Goal: Task Accomplishment & Management: Complete application form

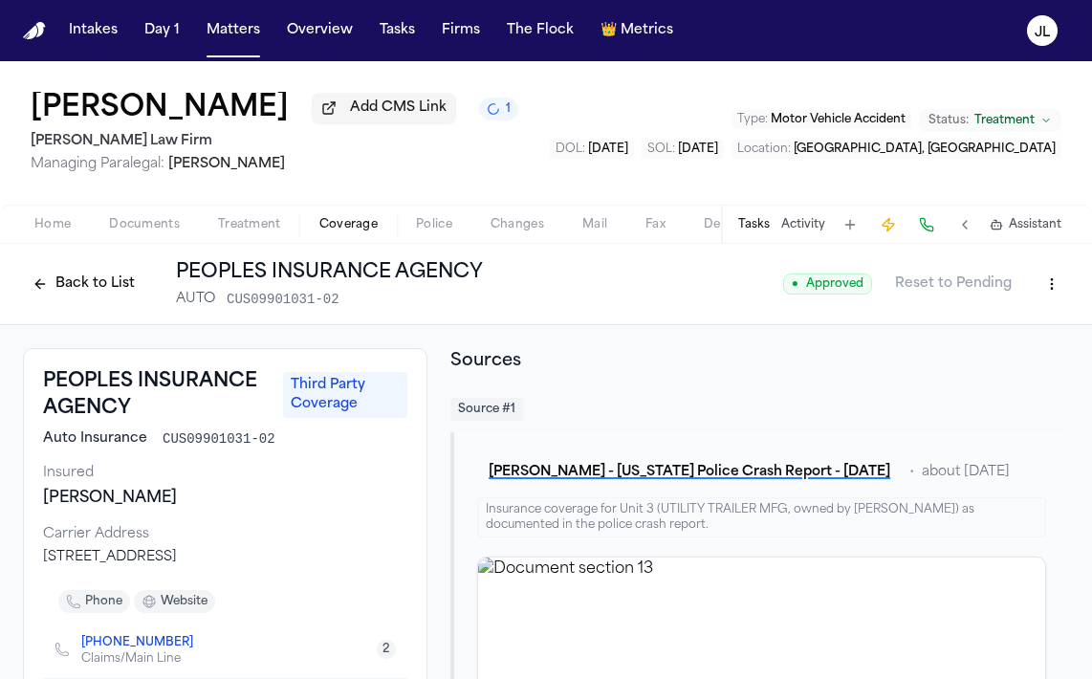
click at [67, 282] on button "Back to List" at bounding box center [83, 284] width 121 height 31
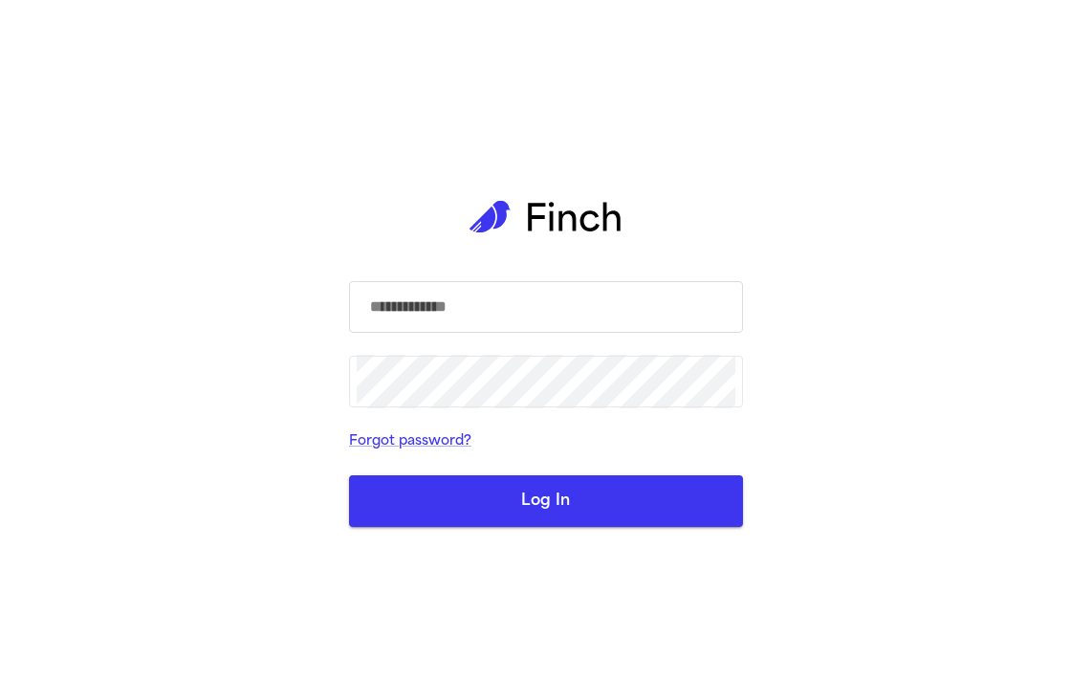
type input "**********"
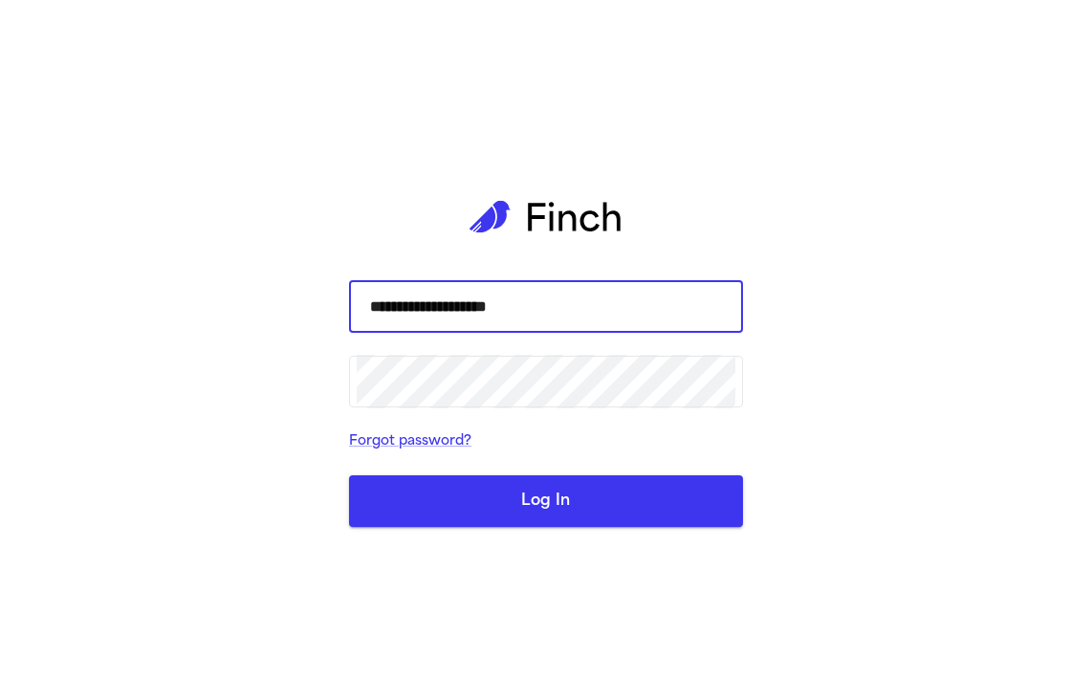
click at [349, 475] on button "Log In" at bounding box center [546, 501] width 394 height 52
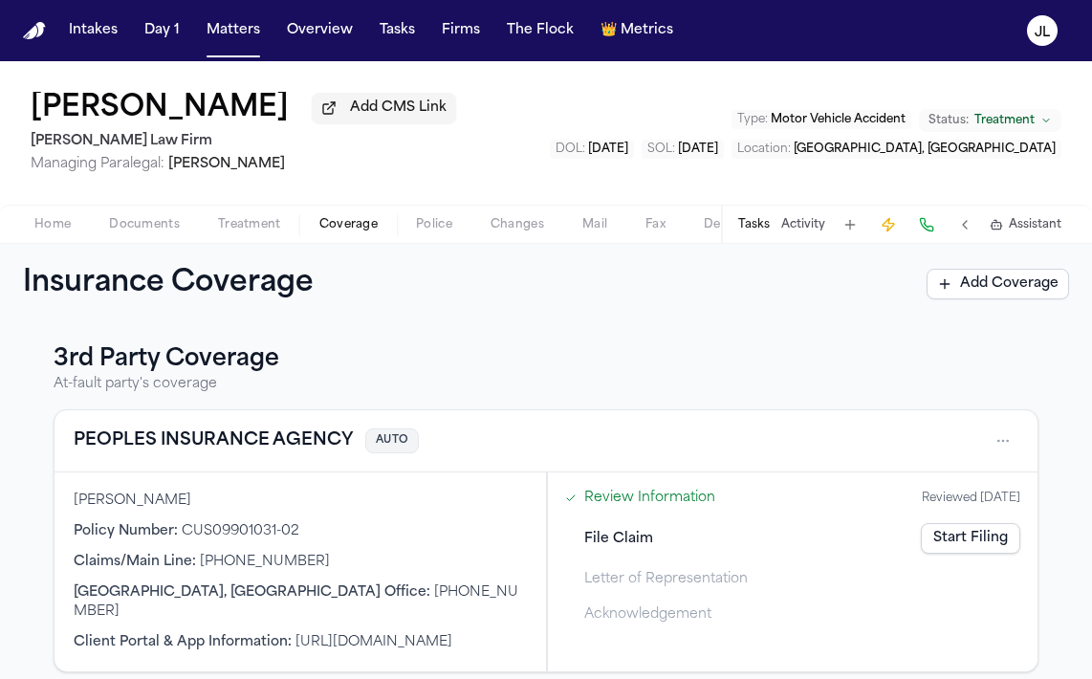
scroll to position [268, 0]
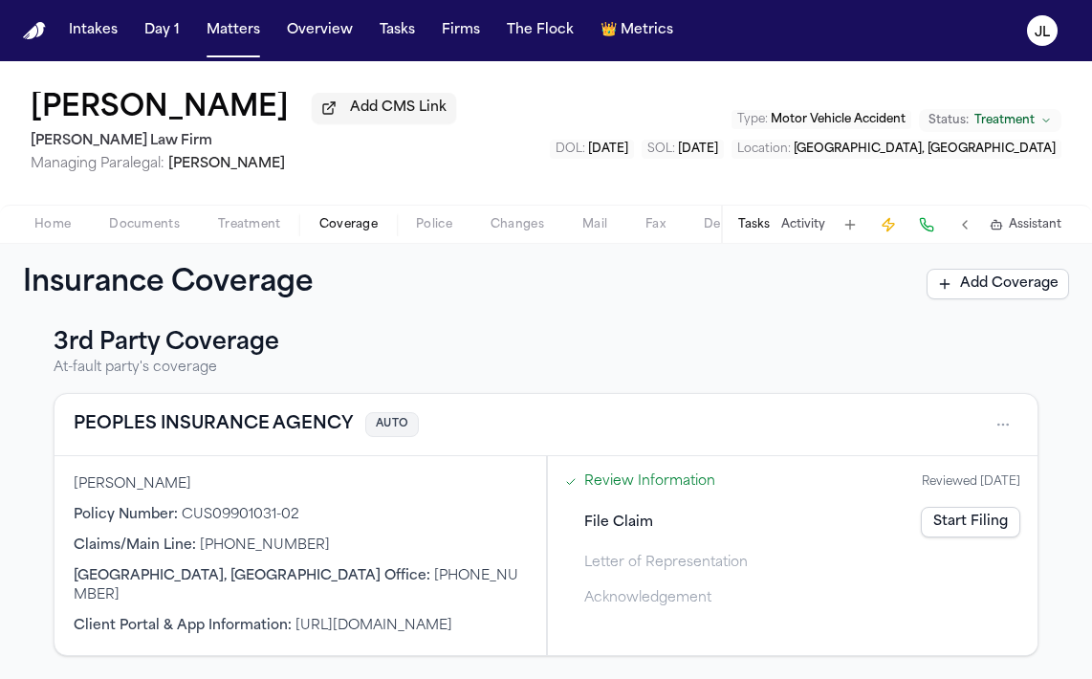
click at [994, 309] on div "Insurance Coverage Add Coverage" at bounding box center [546, 284] width 1092 height 80
click at [992, 282] on button "Add Coverage" at bounding box center [998, 284] width 143 height 31
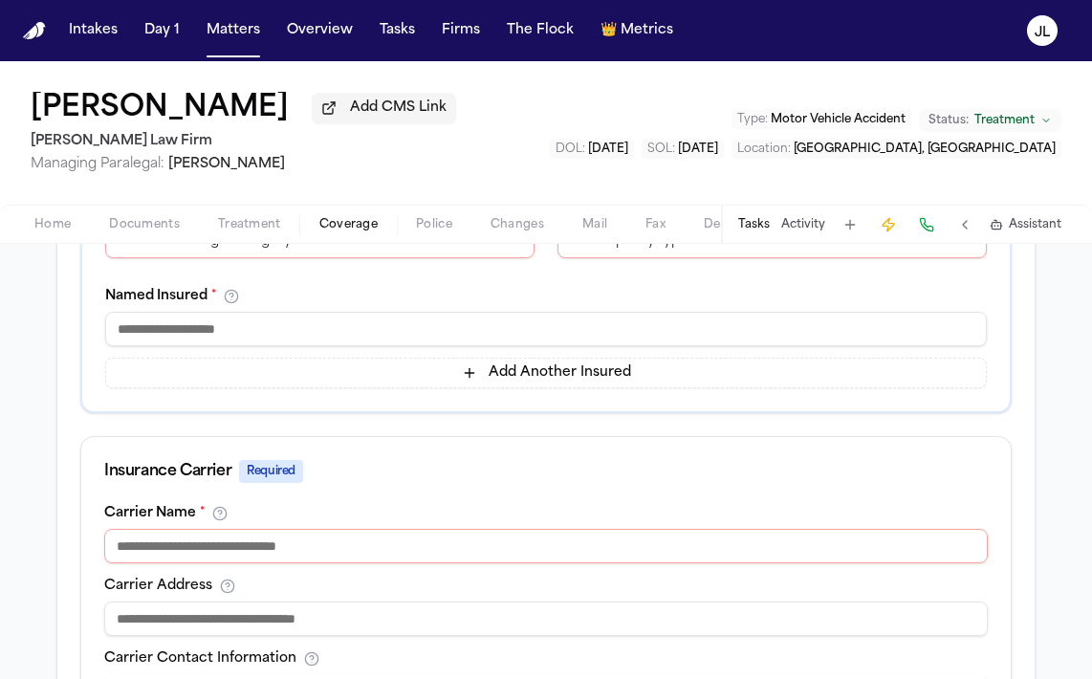
scroll to position [668, 0]
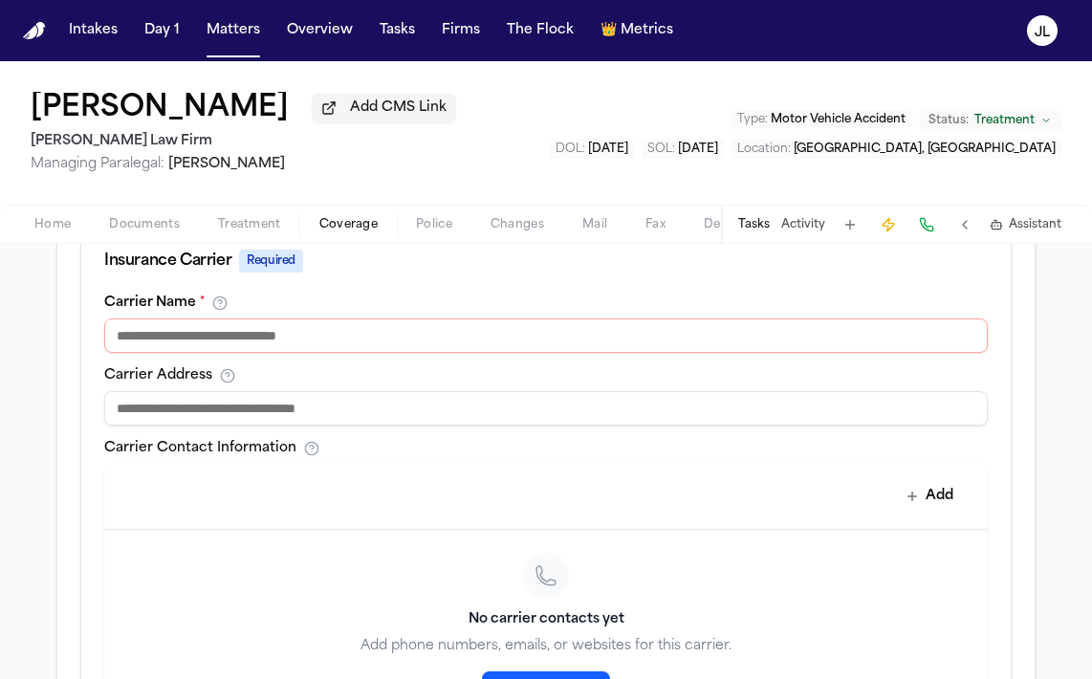
click at [443, 364] on div "Carrier Name * Carrier Address Carrier Contact Information Add No carrier conta…" at bounding box center [546, 524] width 930 height 456
click at [441, 353] on input at bounding box center [546, 336] width 884 height 34
paste input "**********"
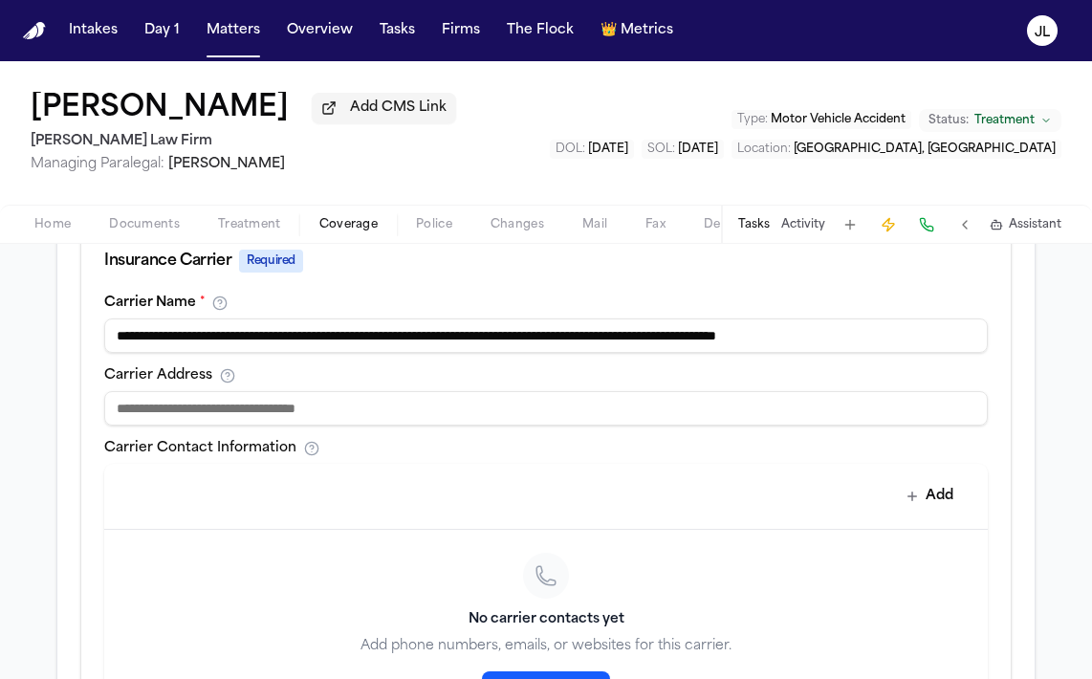
scroll to position [0, 28]
drag, startPoint x: 862, startPoint y: 342, endPoint x: 762, endPoint y: 335, distance: 99.7
click at [762, 335] on input "**********" at bounding box center [546, 336] width 884 height 34
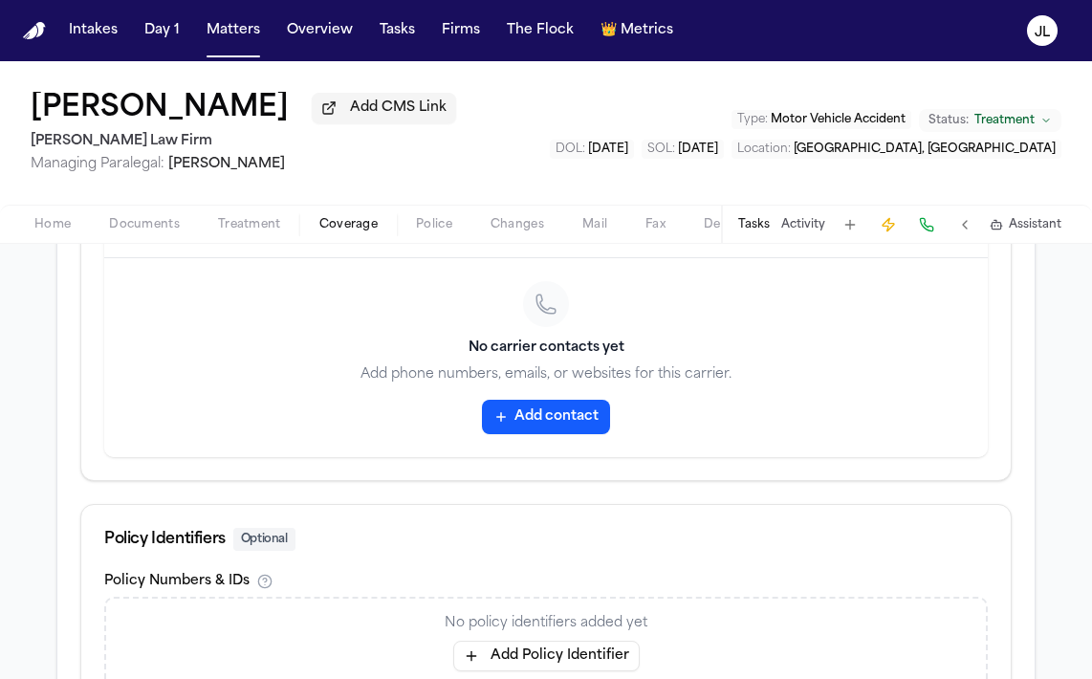
scroll to position [1087, 0]
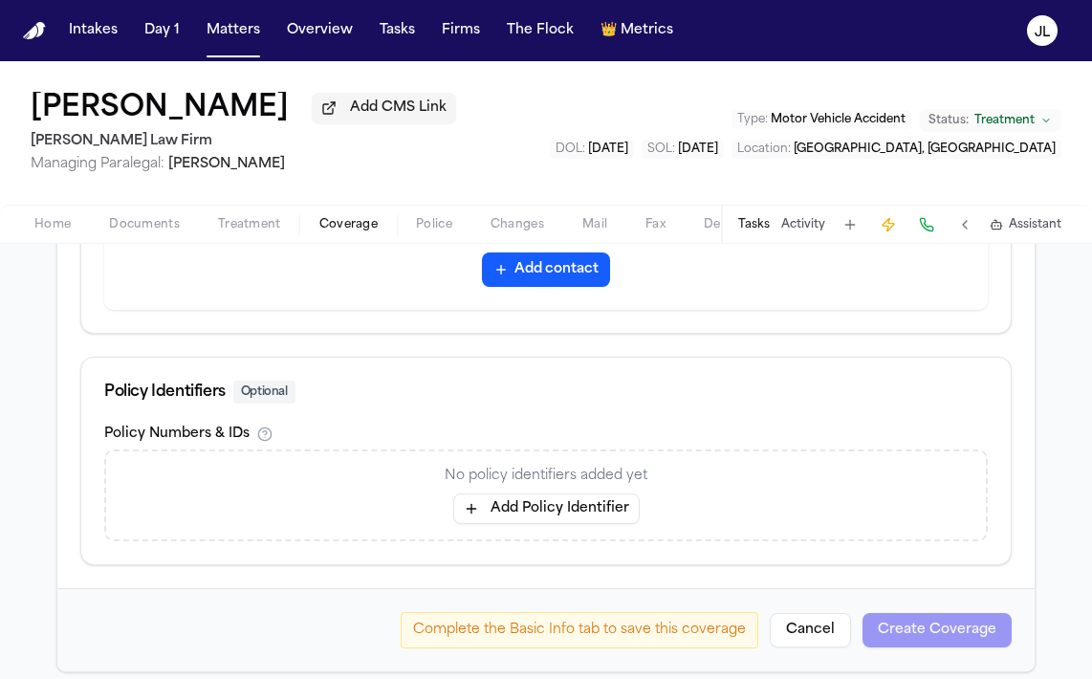
type input "**********"
click at [613, 513] on button "Add Policy Identifier" at bounding box center [546, 509] width 187 height 31
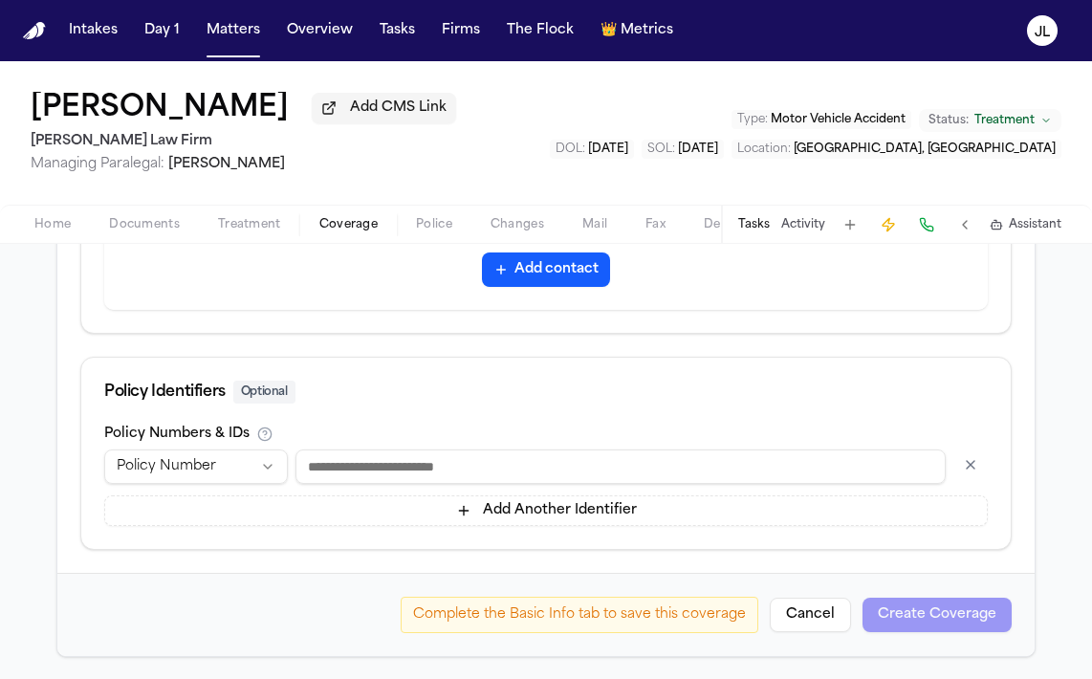
click at [518, 456] on input at bounding box center [621, 467] width 650 height 34
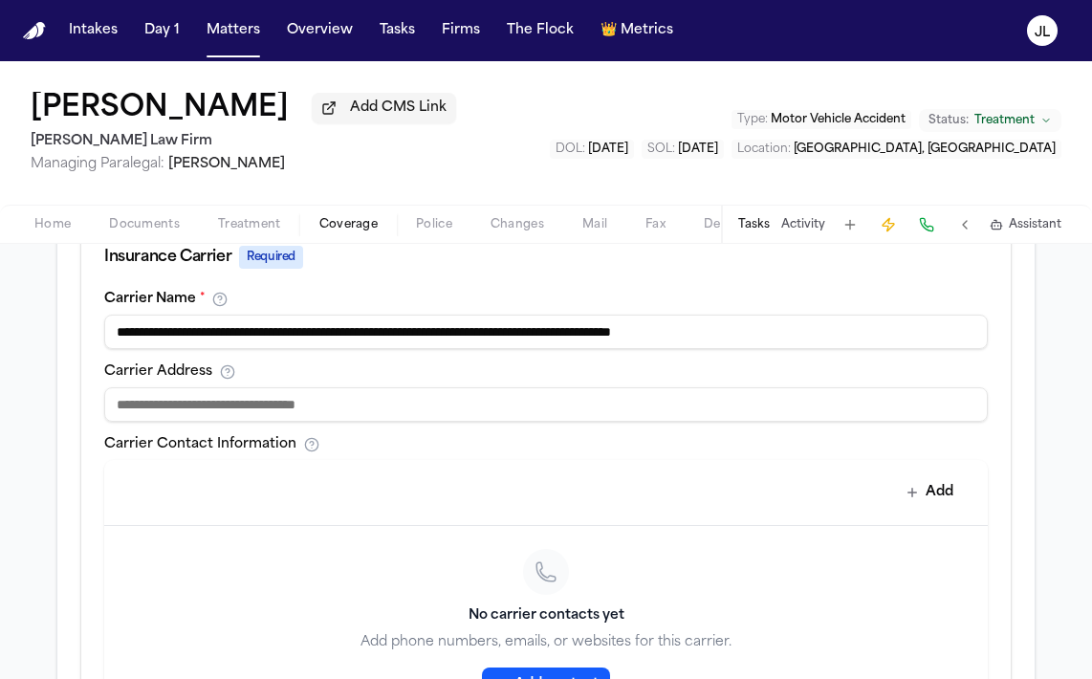
scroll to position [636, 0]
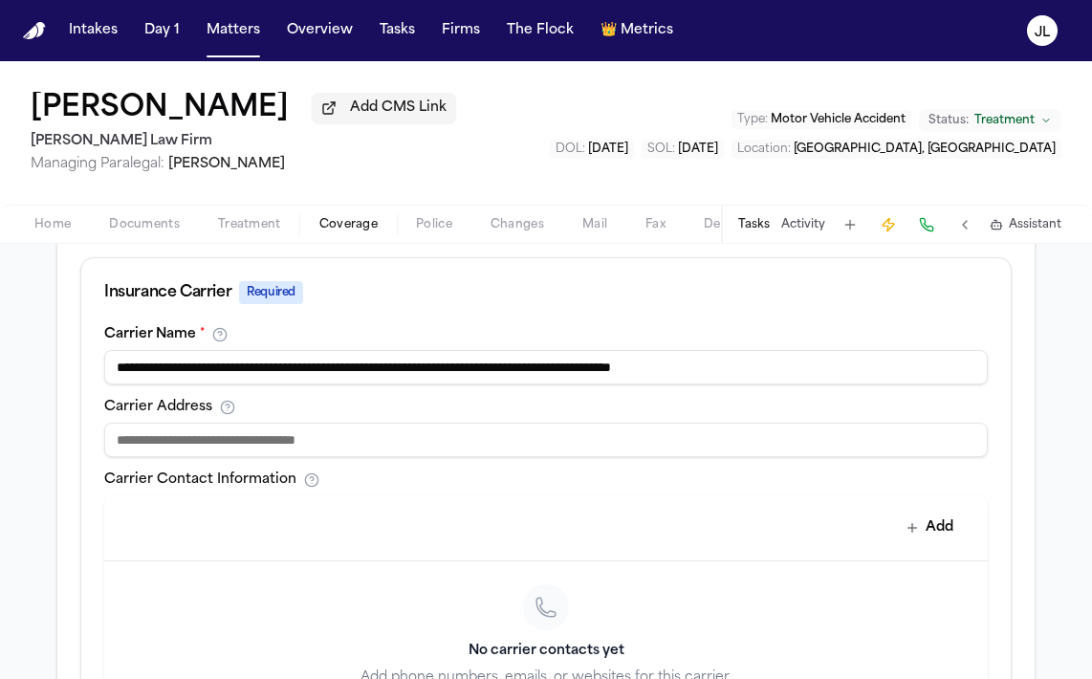
type input "**********"
drag, startPoint x: 868, startPoint y: 366, endPoint x: 748, endPoint y: 367, distance: 119.6
click at [748, 367] on input "**********" at bounding box center [546, 367] width 884 height 34
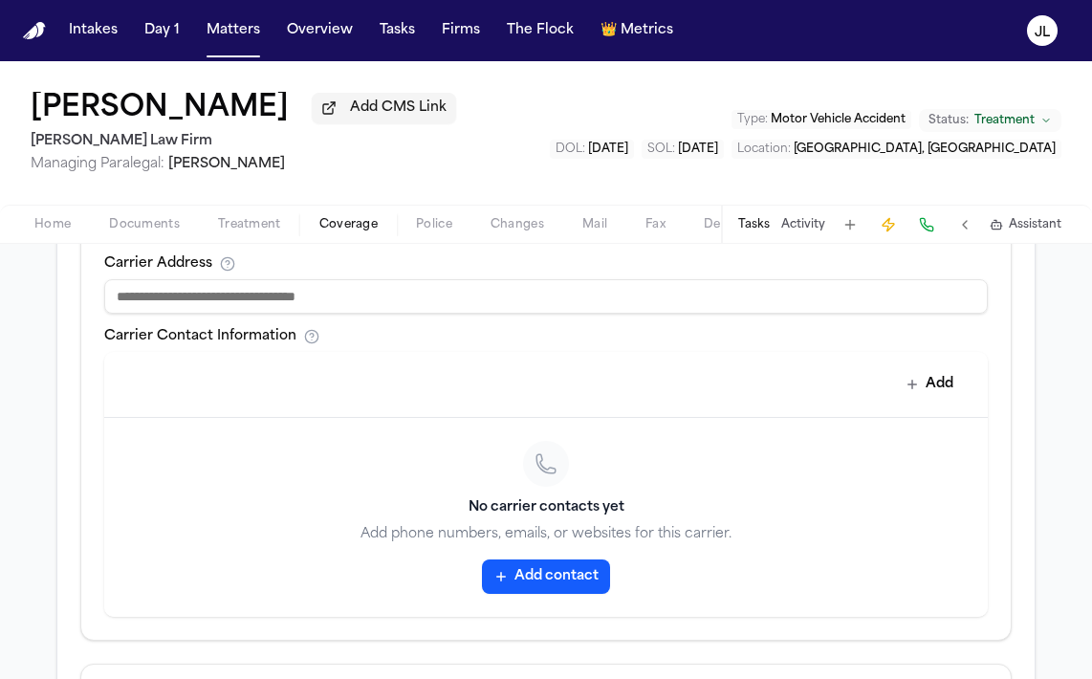
scroll to position [816, 0]
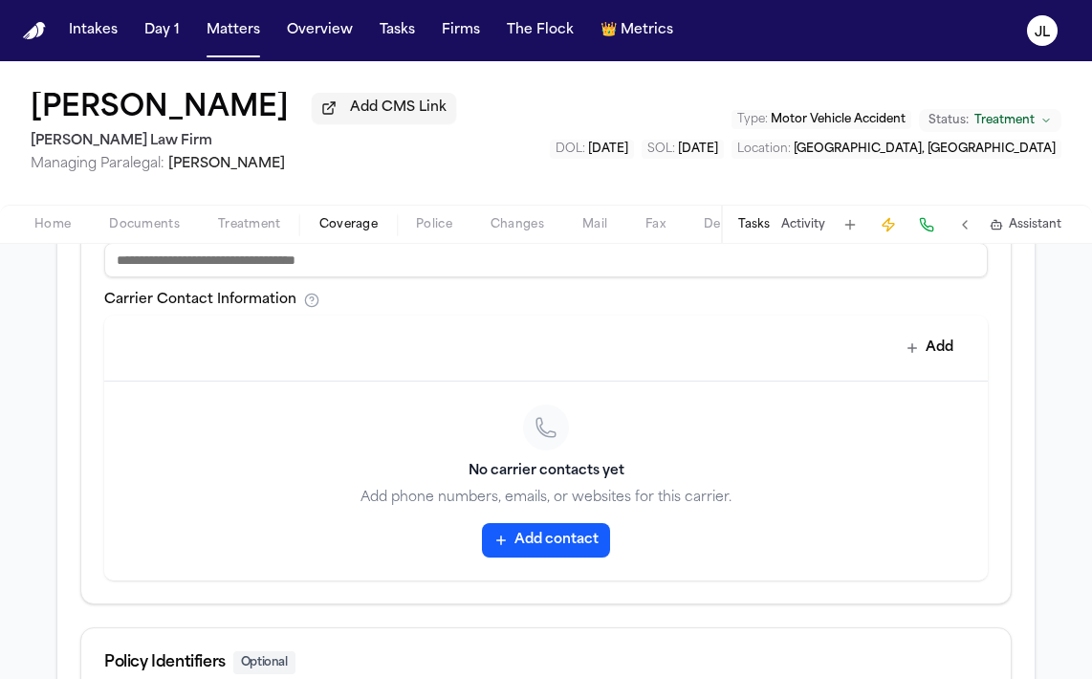
click at [568, 544] on button "Add contact" at bounding box center [546, 540] width 128 height 34
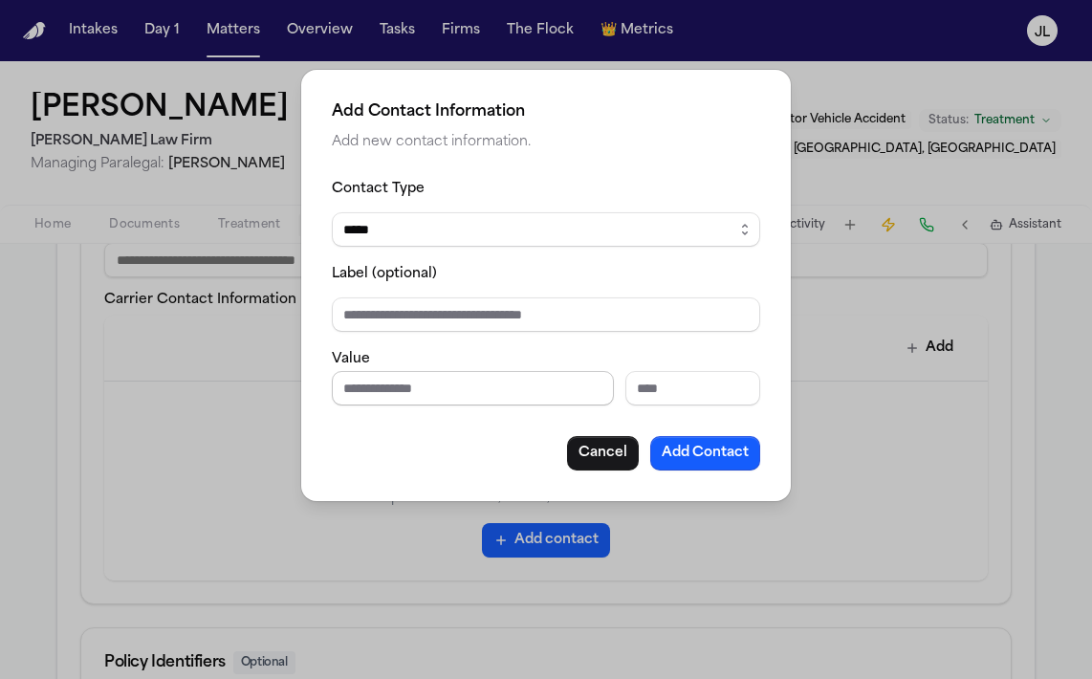
click at [494, 392] on input "Phone number" at bounding box center [473, 388] width 282 height 34
paste input "**********"
type input "**********"
click at [704, 460] on button "Add Contact" at bounding box center [705, 453] width 110 height 34
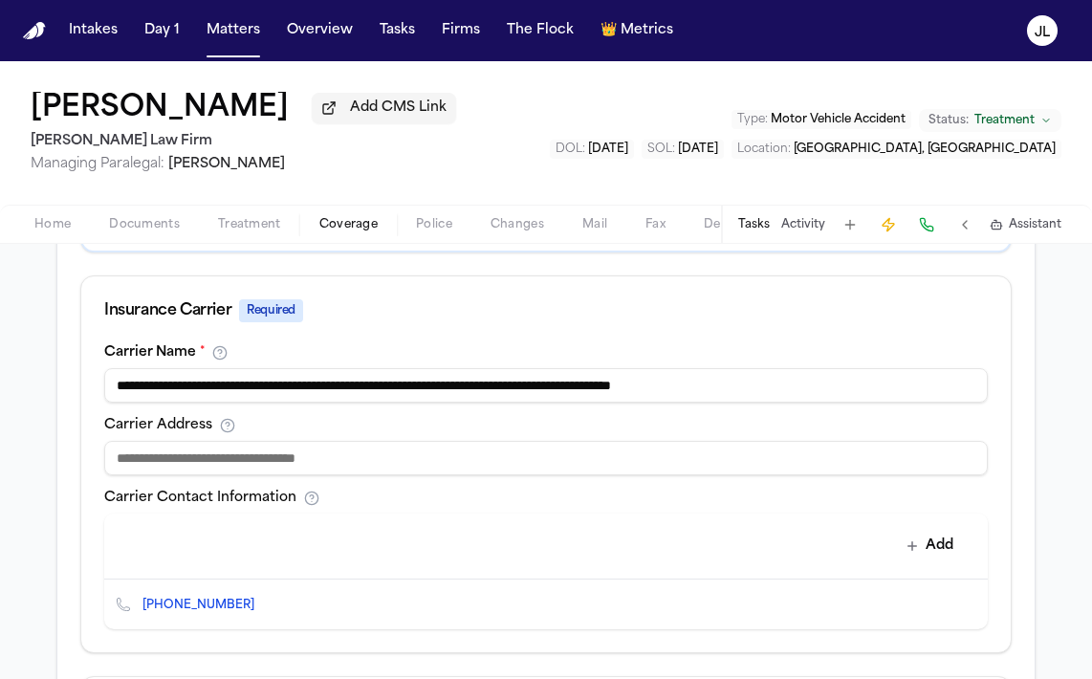
scroll to position [586, 0]
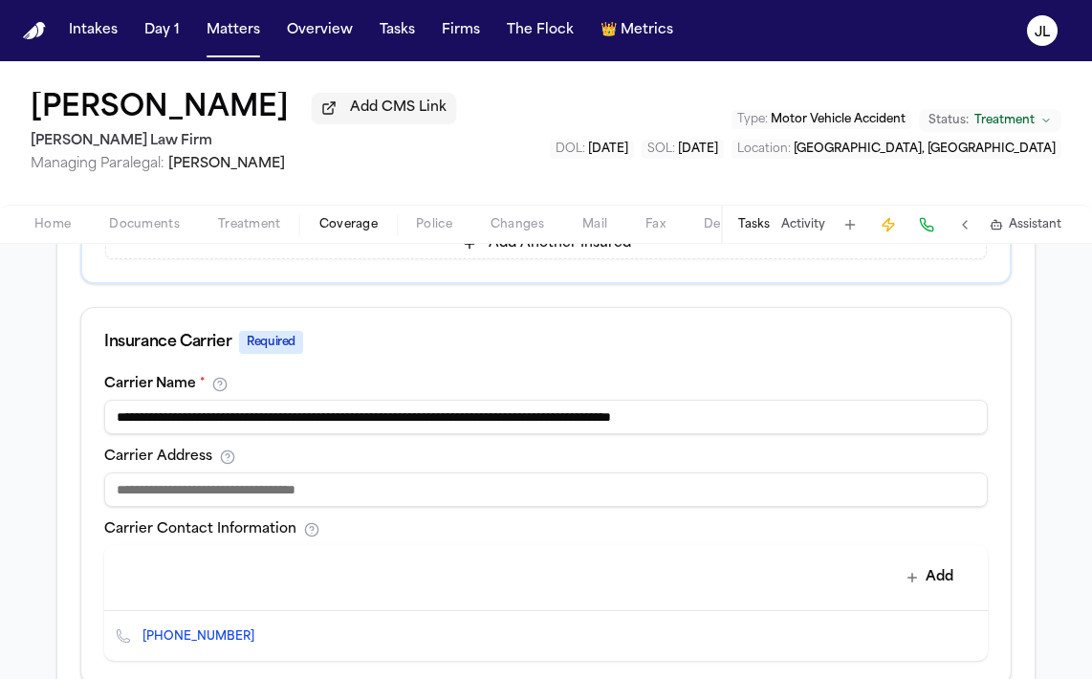
click at [849, 419] on input "**********" at bounding box center [546, 417] width 884 height 34
drag, startPoint x: 849, startPoint y: 419, endPoint x: 472, endPoint y: 424, distance: 376.9
click at [472, 424] on input "**********" at bounding box center [546, 417] width 884 height 34
drag, startPoint x: 482, startPoint y: 424, endPoint x: 365, endPoint y: 422, distance: 116.7
click at [365, 422] on input "**********" at bounding box center [546, 417] width 884 height 34
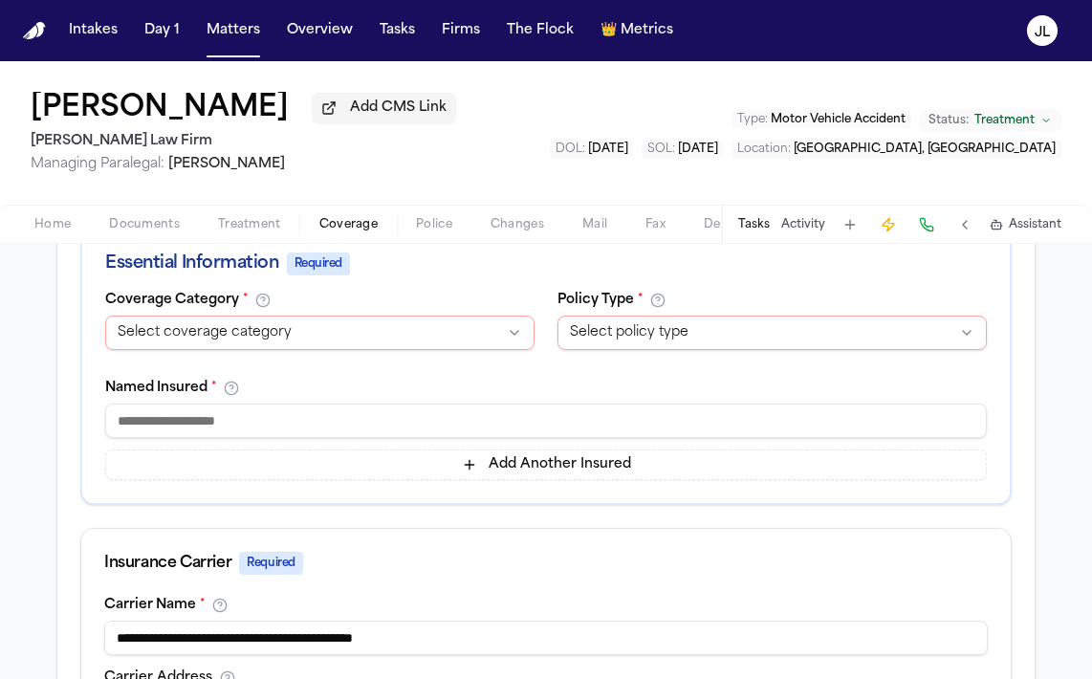
scroll to position [491, 0]
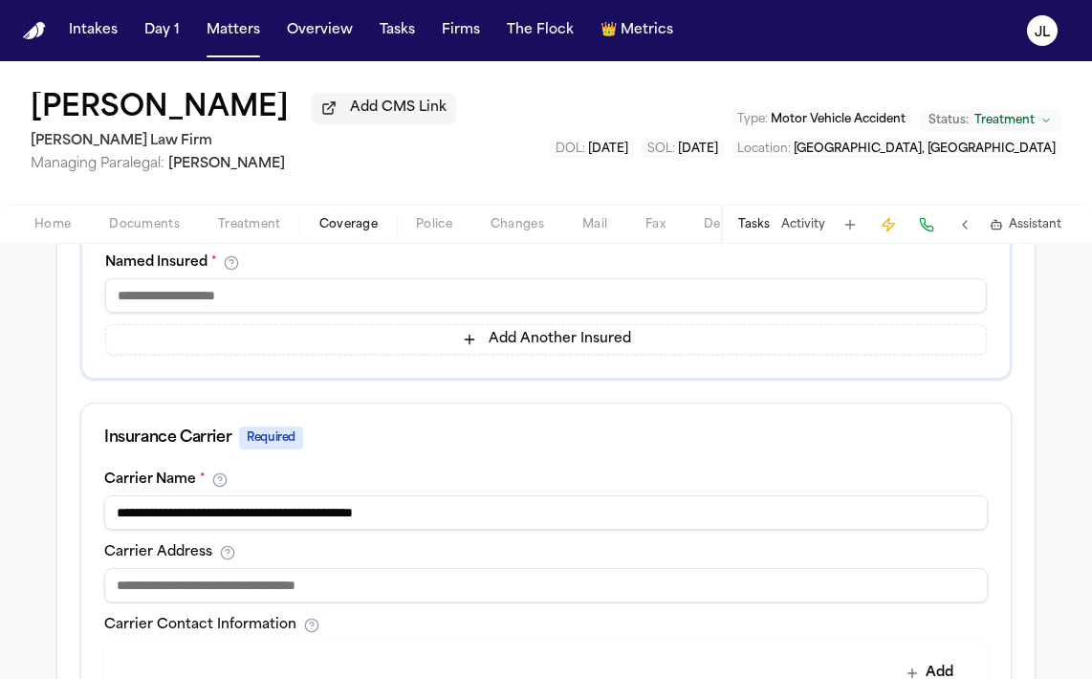
click at [309, 524] on input "**********" at bounding box center [546, 513] width 884 height 34
drag, startPoint x: 361, startPoint y: 517, endPoint x: 68, endPoint y: 511, distance: 292.8
click at [67, 513] on div "**********" at bounding box center [546, 480] width 978 height 1245
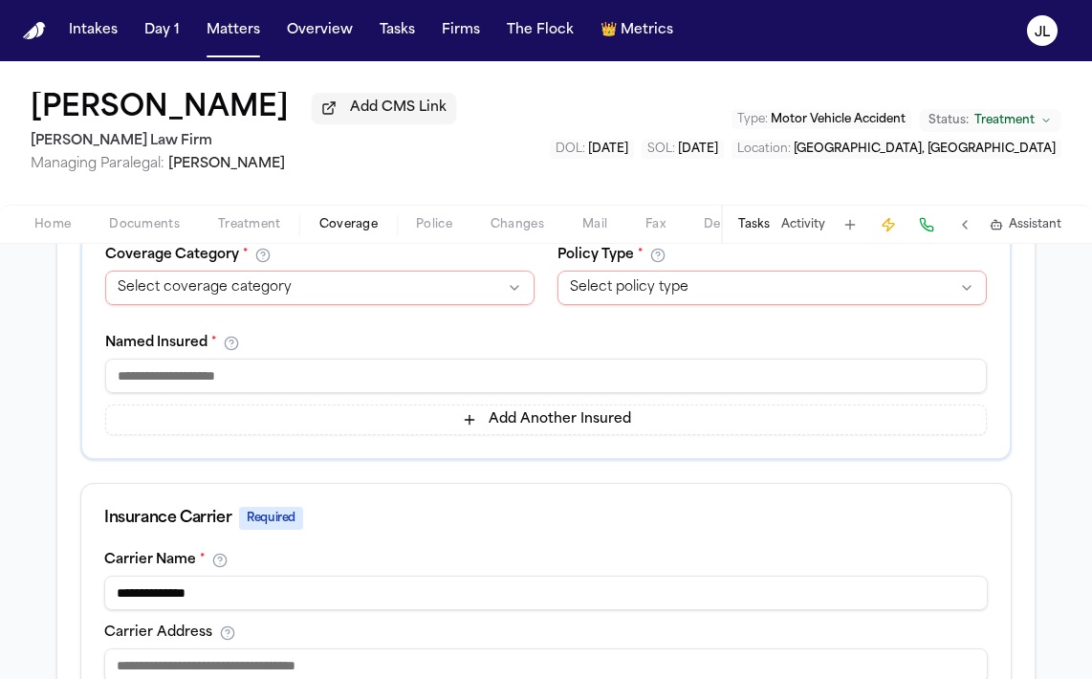
scroll to position [401, 0]
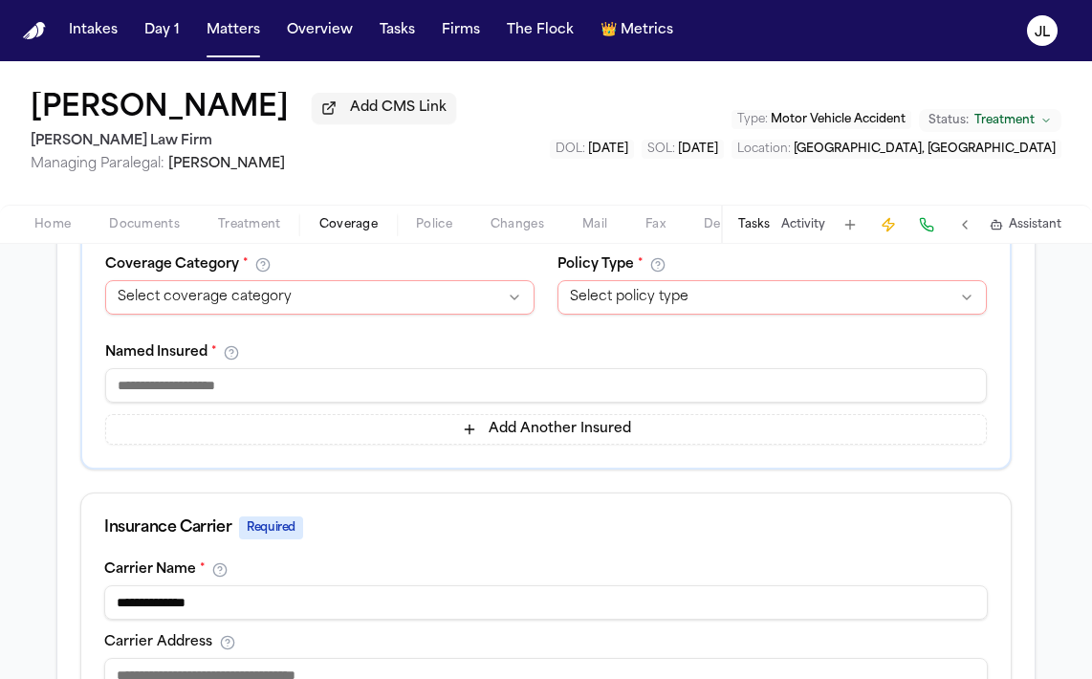
type input "**********"
click at [175, 391] on input at bounding box center [546, 385] width 882 height 34
paste input "**********"
type input "**********"
click at [173, 300] on html "Intakes Day 1 Matters Overview Tasks Firms The Flock 👑 Metrics [PERSON_NAME] Ad…" at bounding box center [546, 339] width 1092 height 679
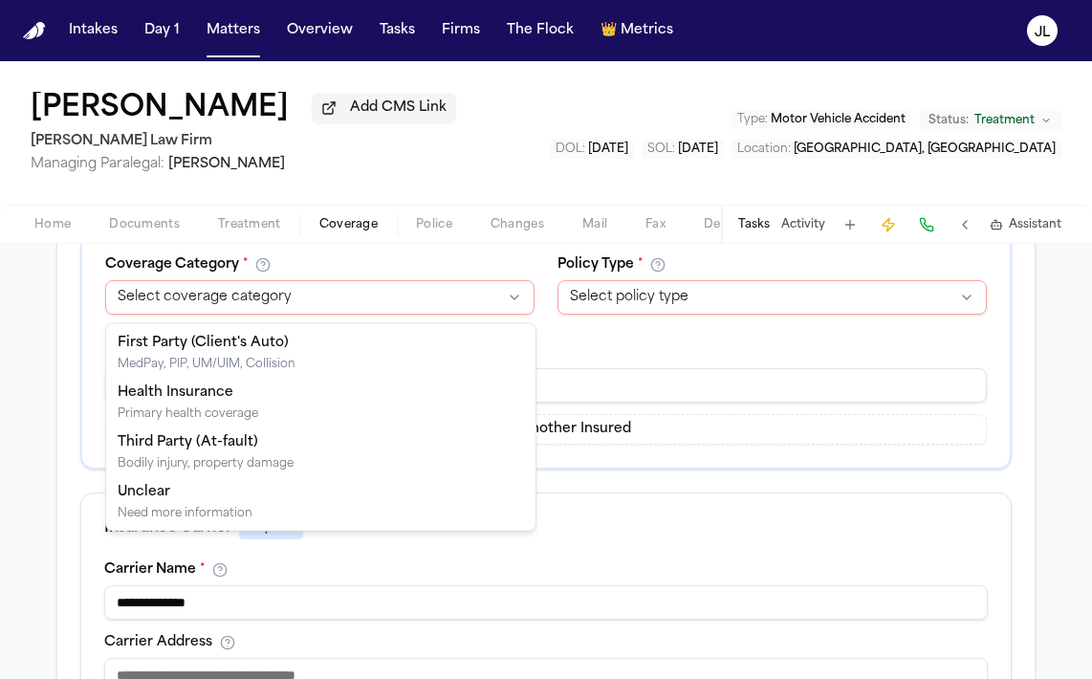
select select "**********"
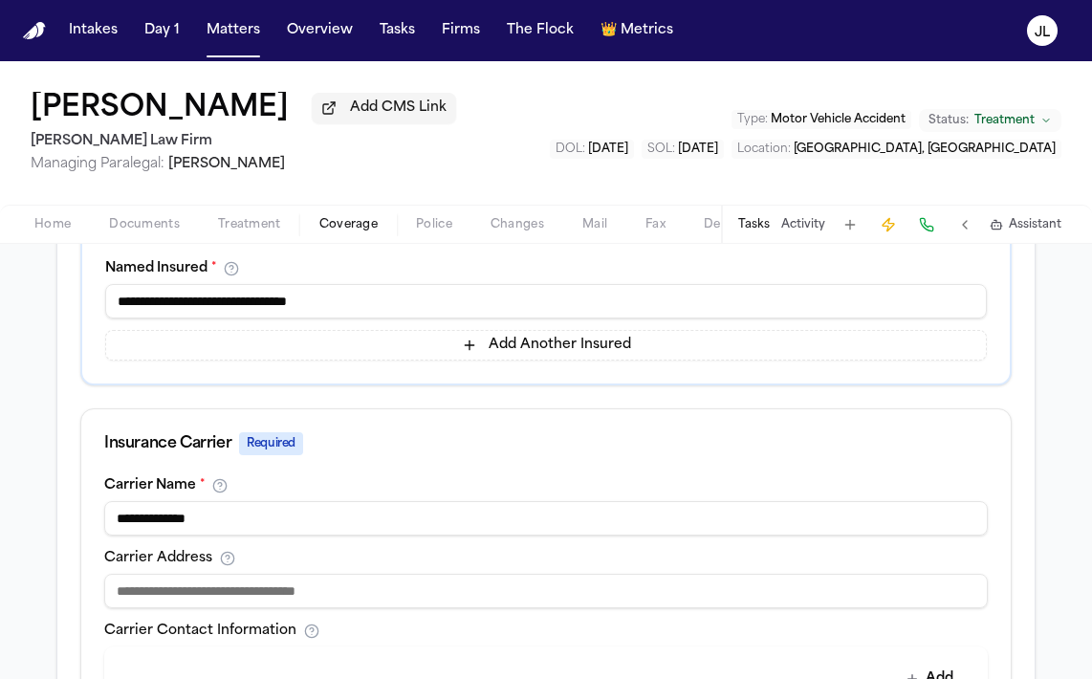
scroll to position [334, 0]
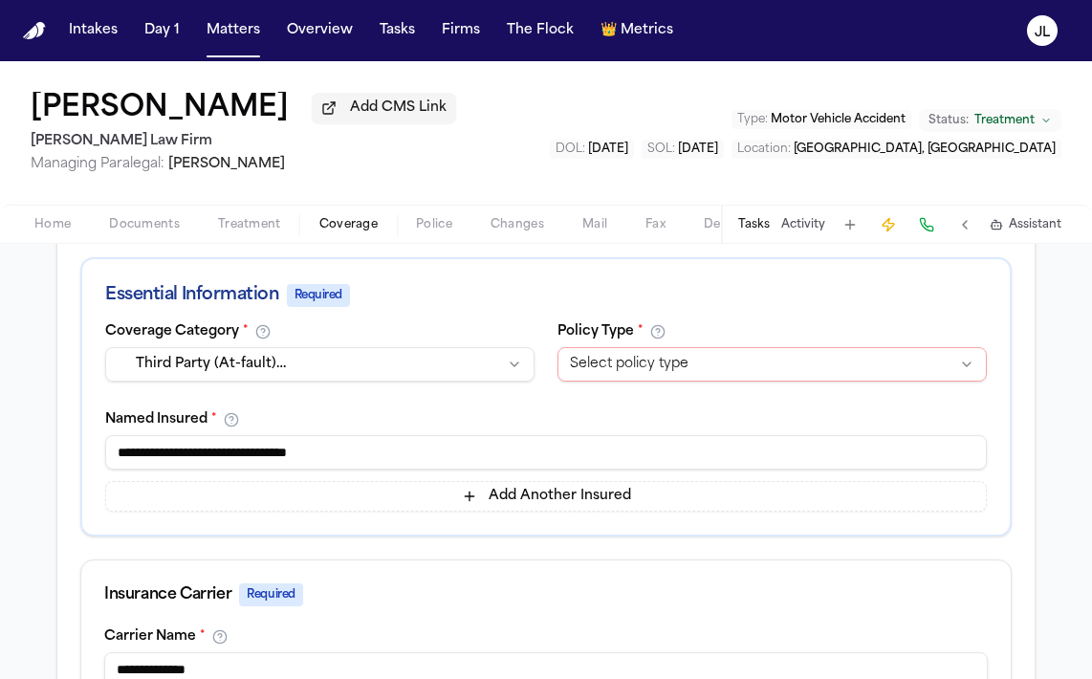
click at [622, 364] on html "Intakes Day 1 Matters Overview Tasks Firms The Flock 👑 Metrics [PERSON_NAME] Ad…" at bounding box center [546, 339] width 1092 height 679
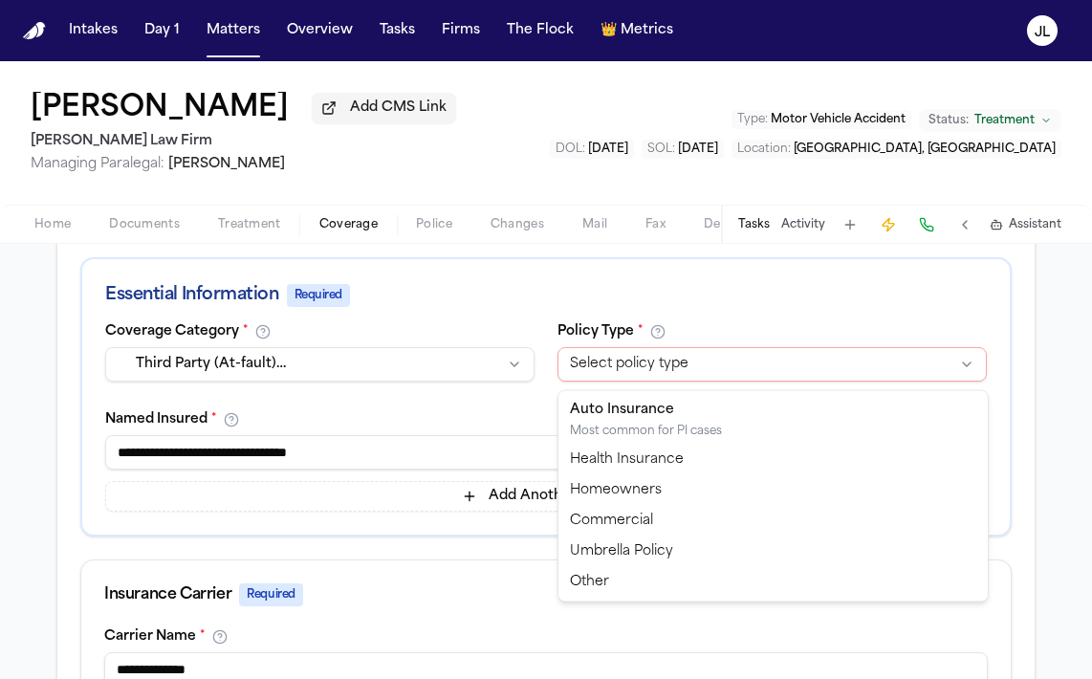
select select "**********"
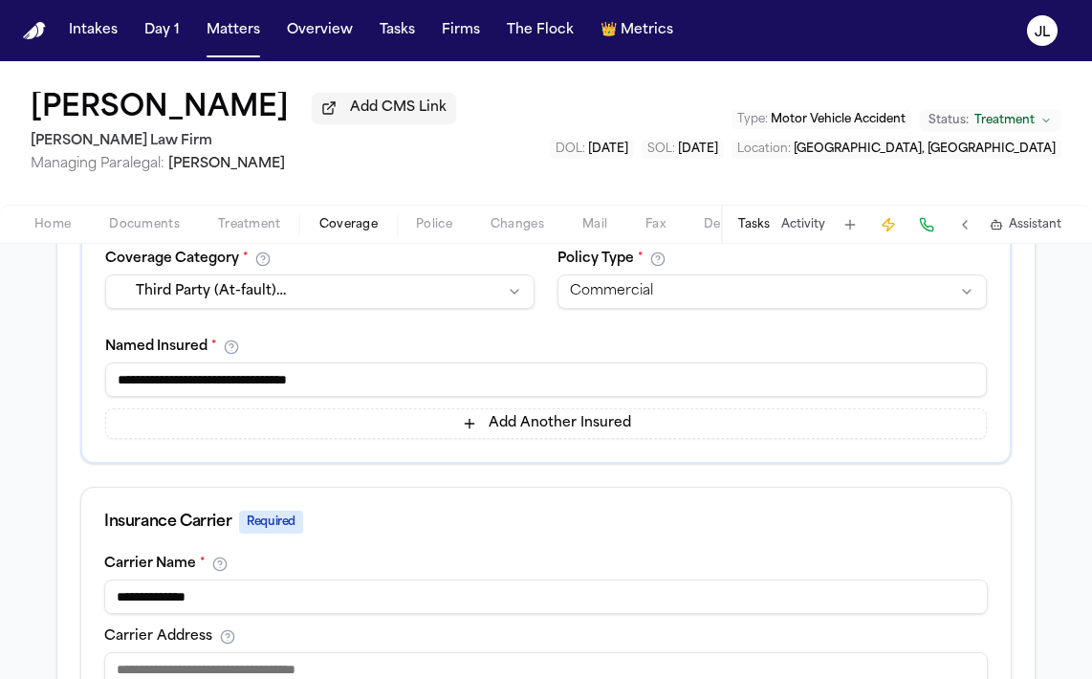
scroll to position [402, 0]
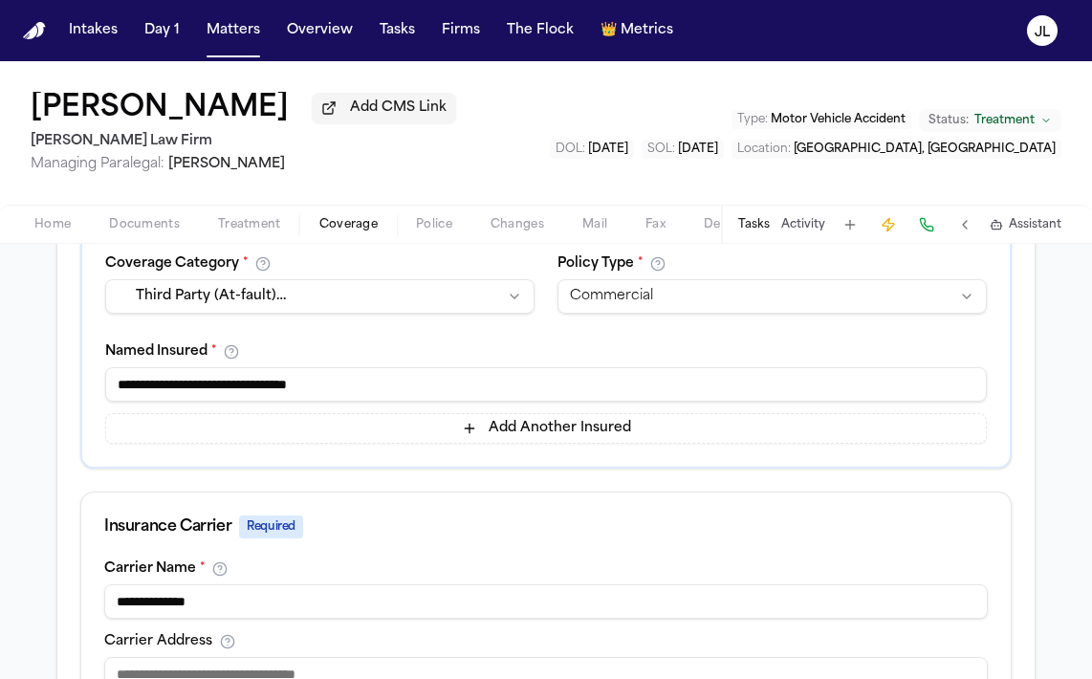
drag, startPoint x: 403, startPoint y: 394, endPoint x: 202, endPoint y: 389, distance: 200.9
click at [202, 389] on input "**********" at bounding box center [546, 384] width 882 height 34
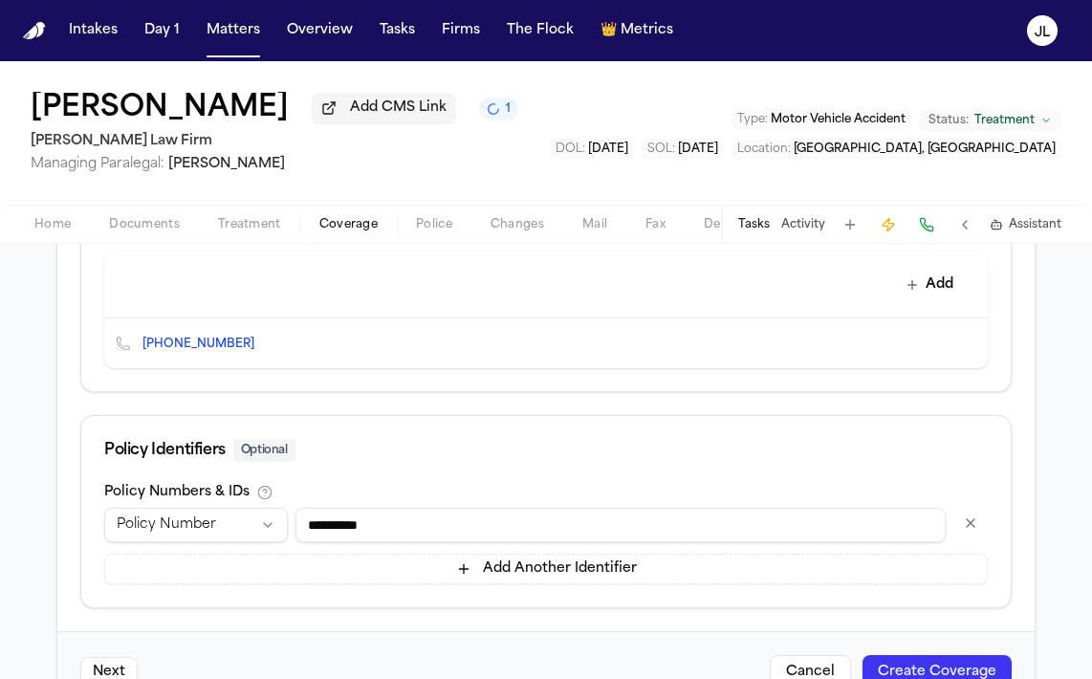
scroll to position [923, 0]
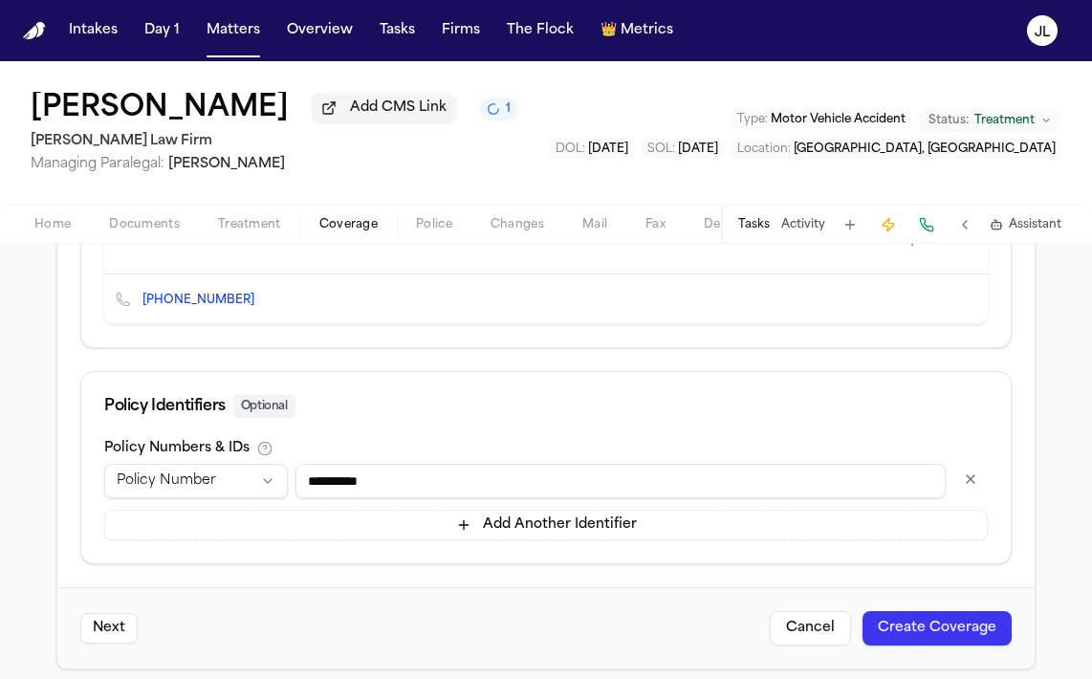
type input "**********"
click at [903, 641] on button "Create Coverage" at bounding box center [937, 628] width 149 height 34
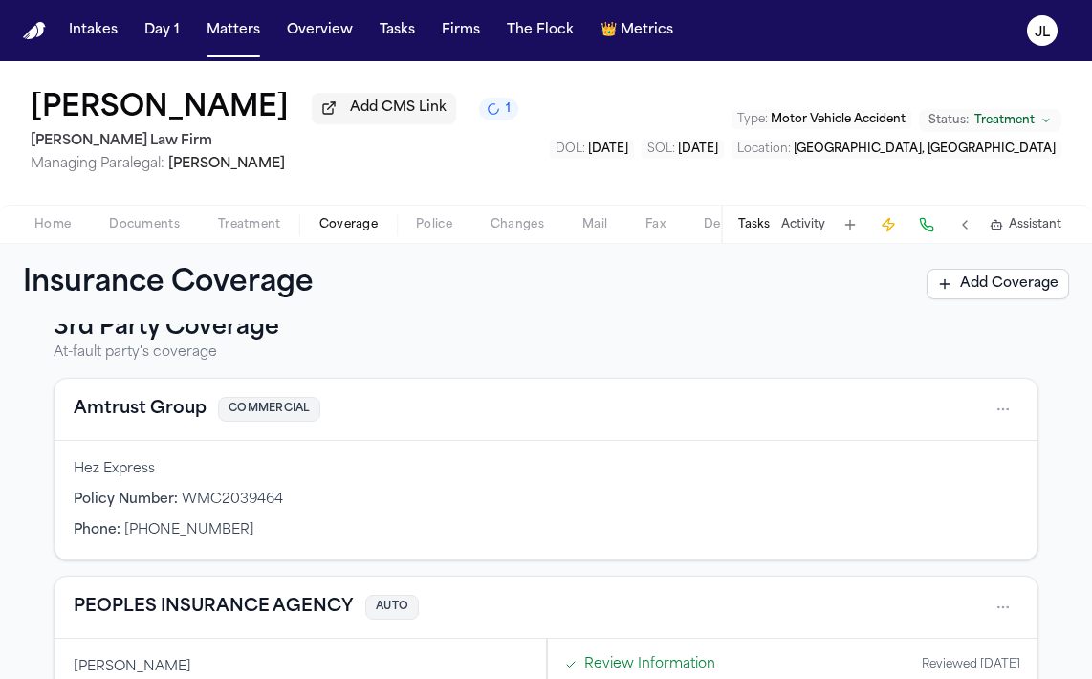
scroll to position [283, 0]
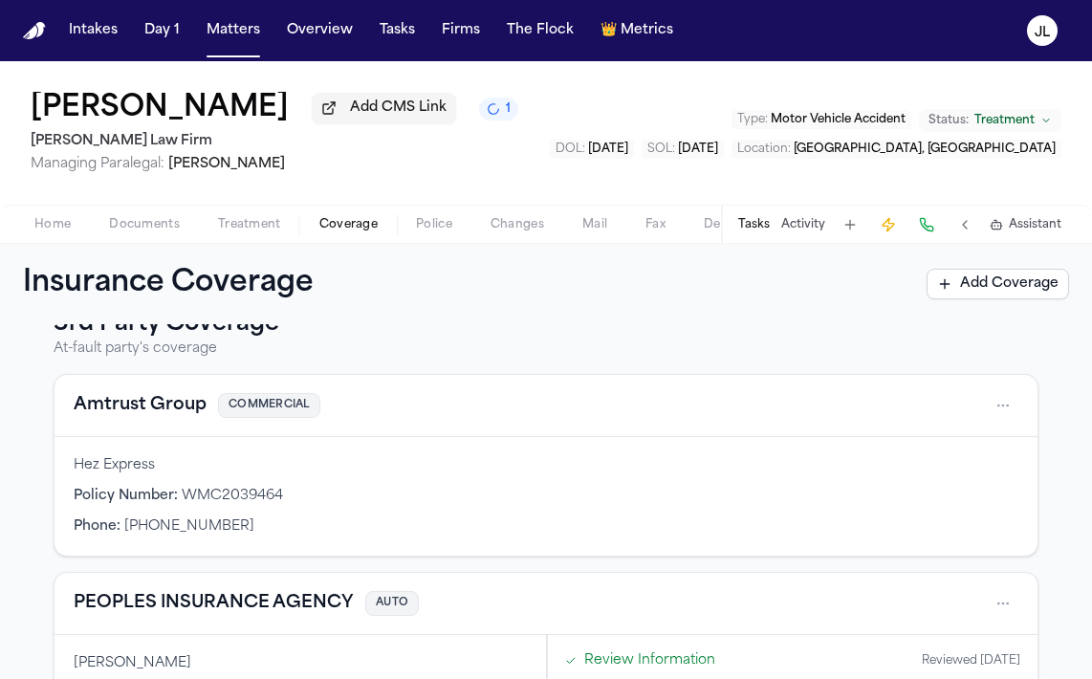
click at [155, 413] on button "Amtrust Group" at bounding box center [140, 405] width 133 height 27
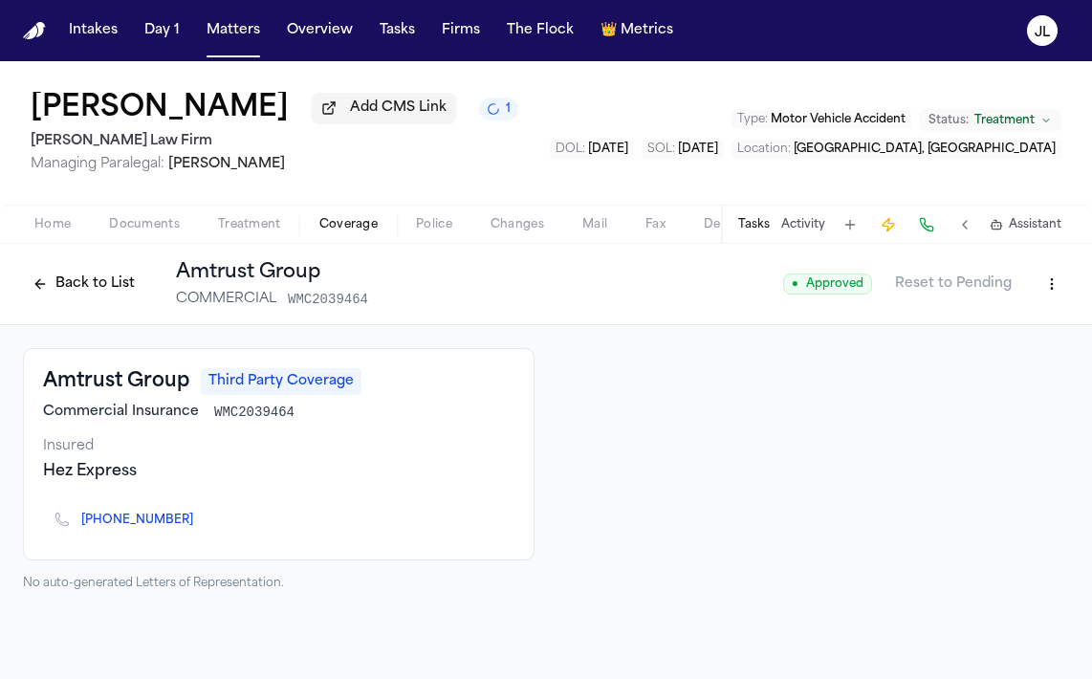
click at [31, 214] on div "Home Documents Treatment Coverage Police Changes Mail Fax Demand Workspaces Art…" at bounding box center [546, 224] width 1092 height 38
click at [41, 226] on span "Home" at bounding box center [52, 224] width 36 height 15
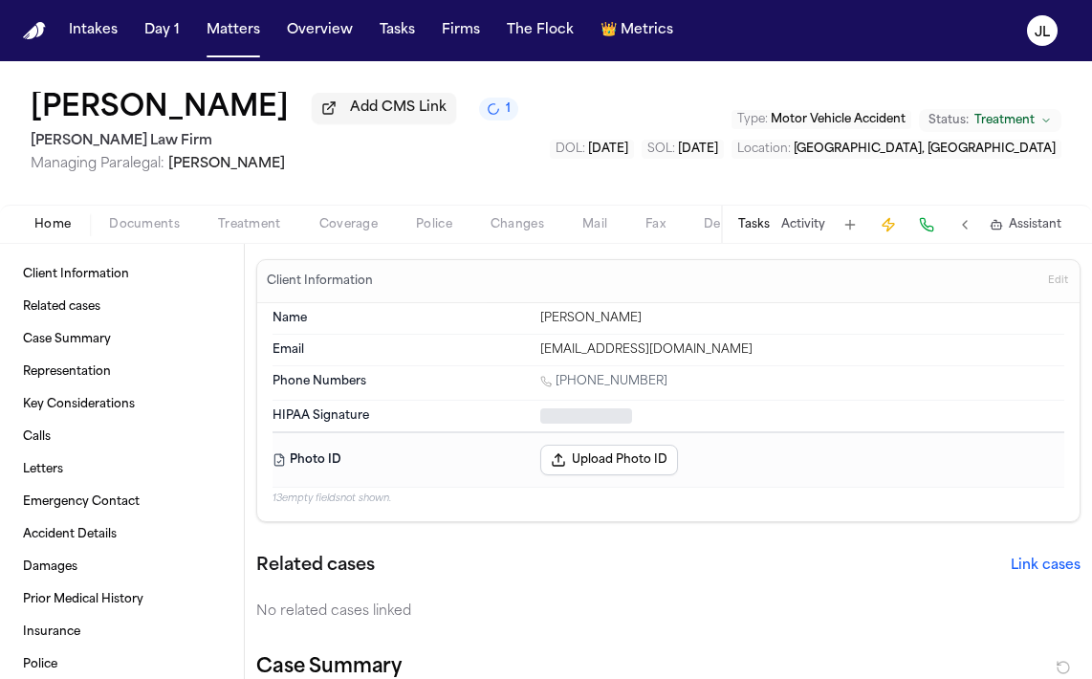
type textarea "*"
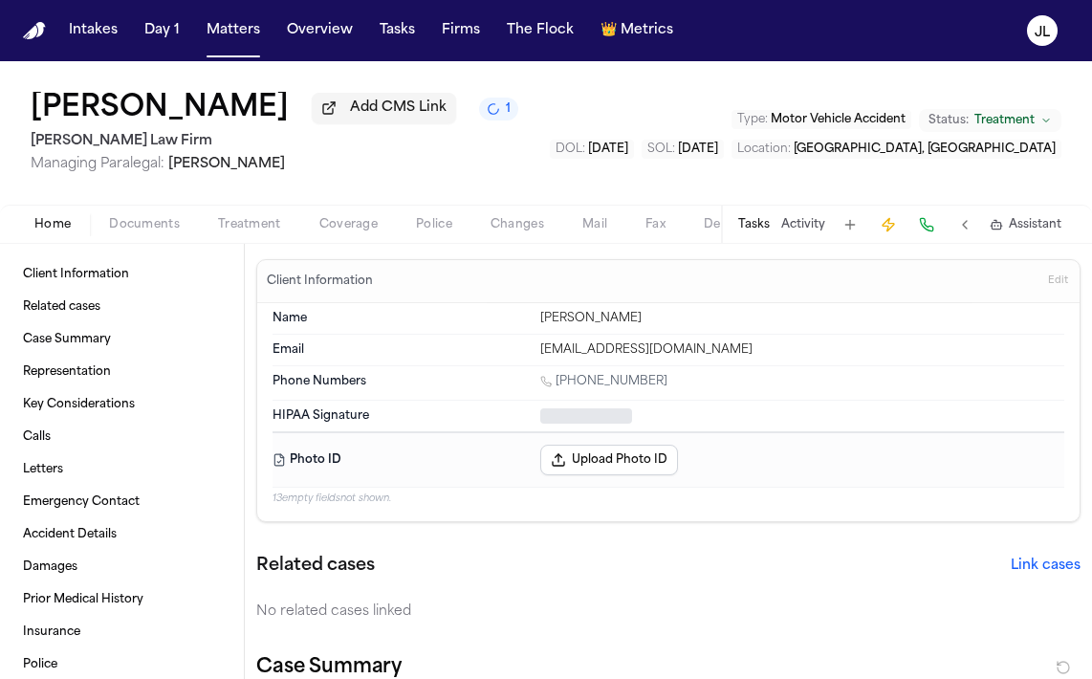
type textarea "*"
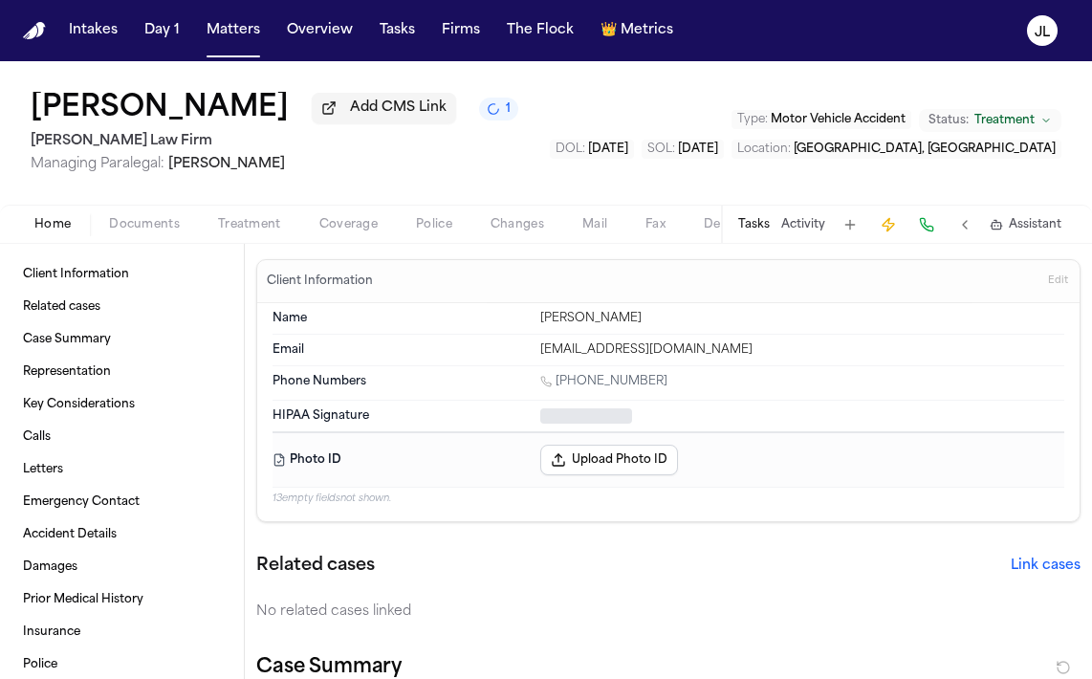
type textarea "*"
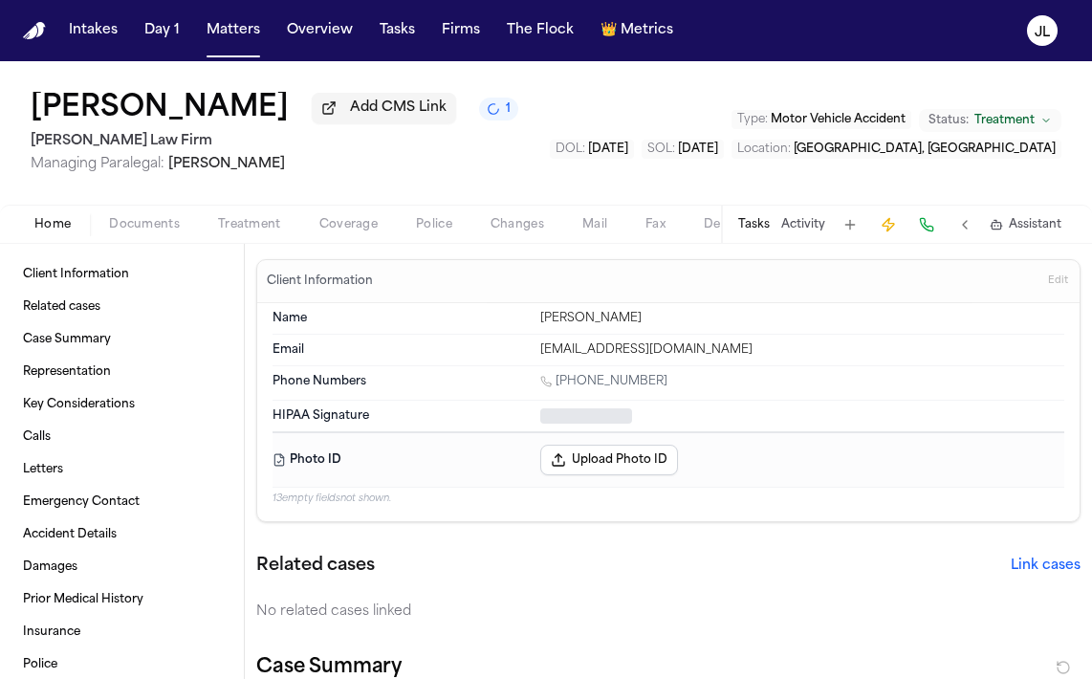
type textarea "*"
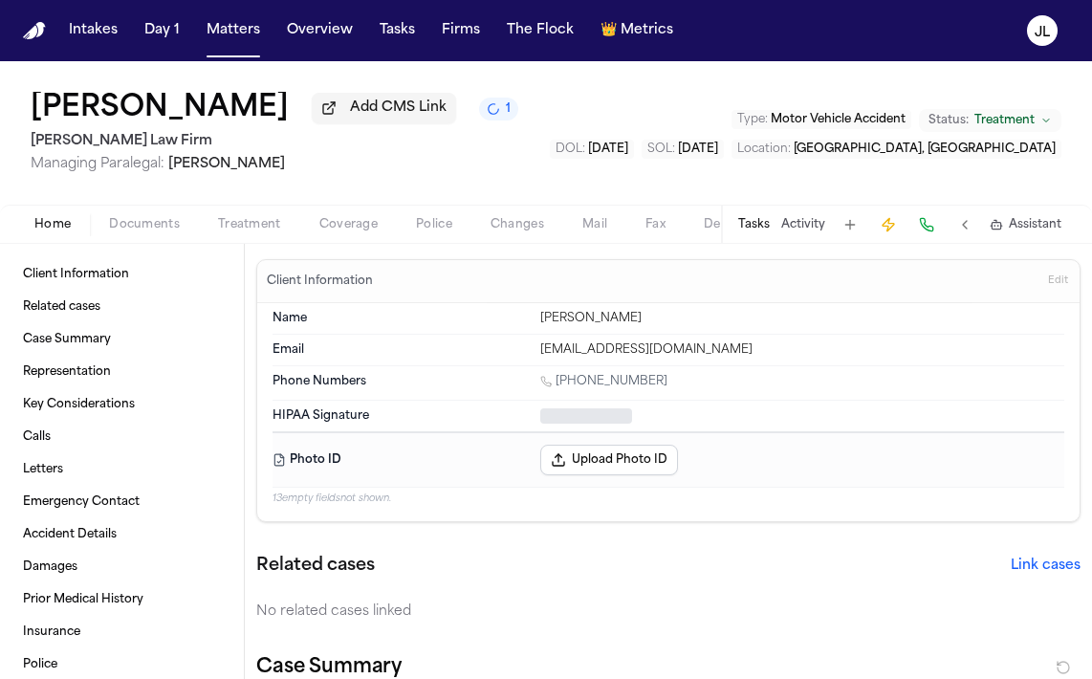
type textarea "*"
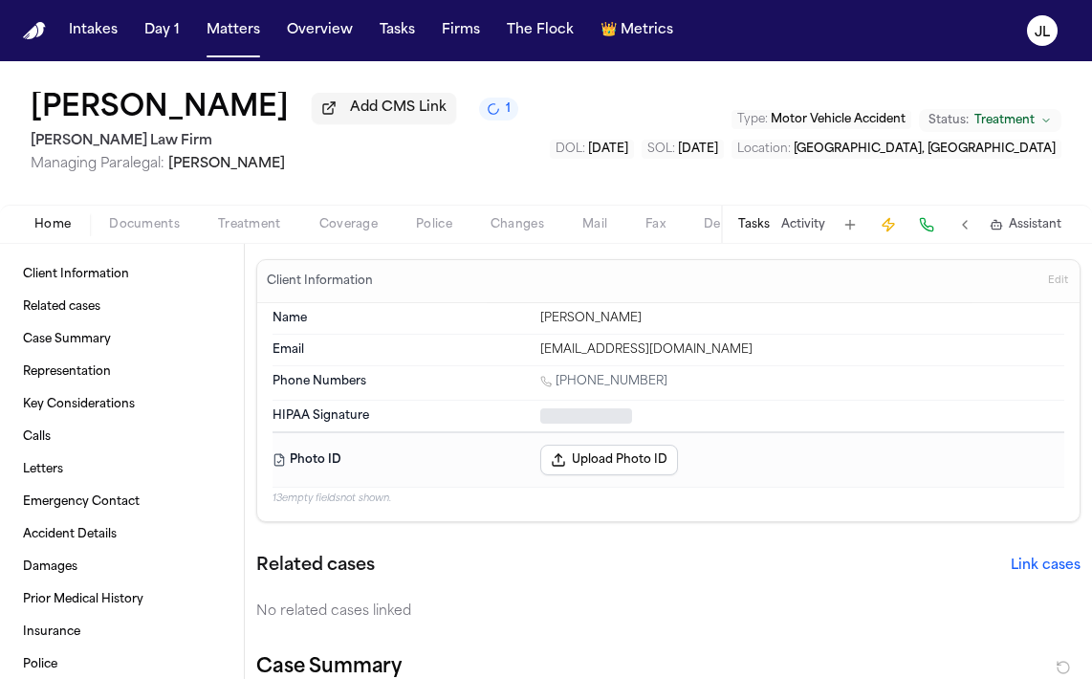
type textarea "*"
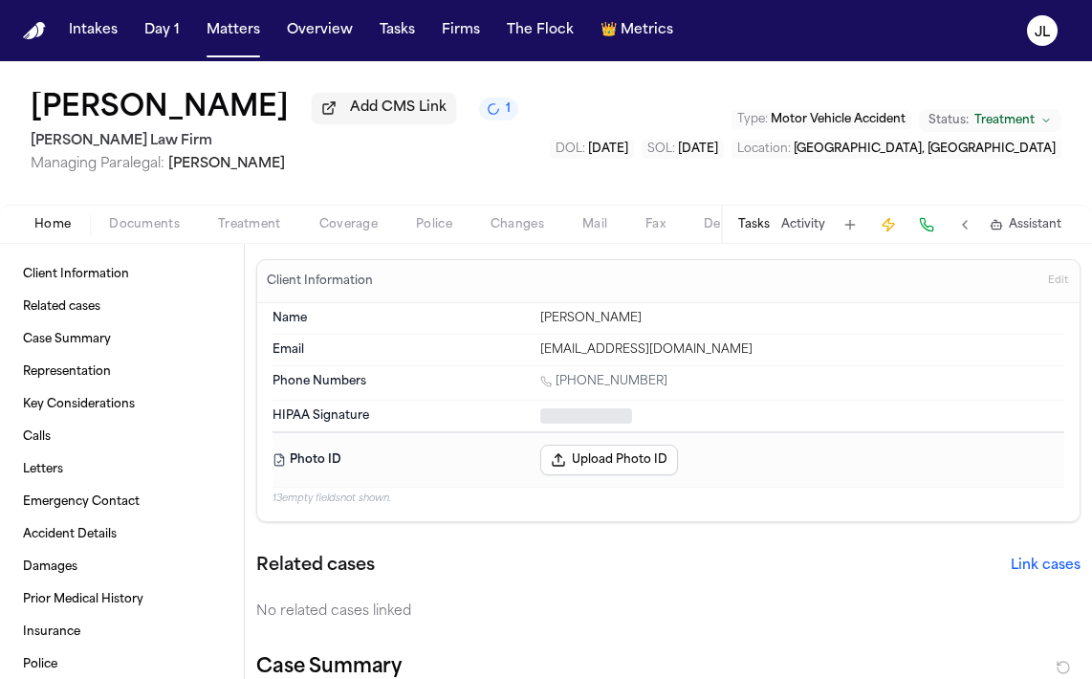
type textarea "*"
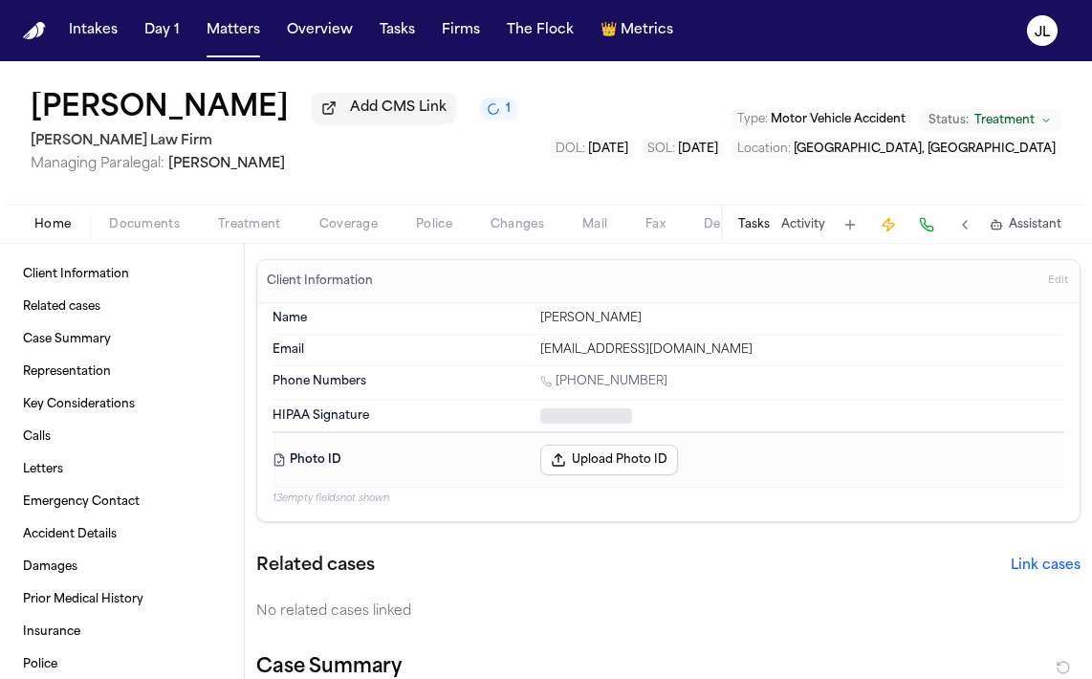
type textarea "*"
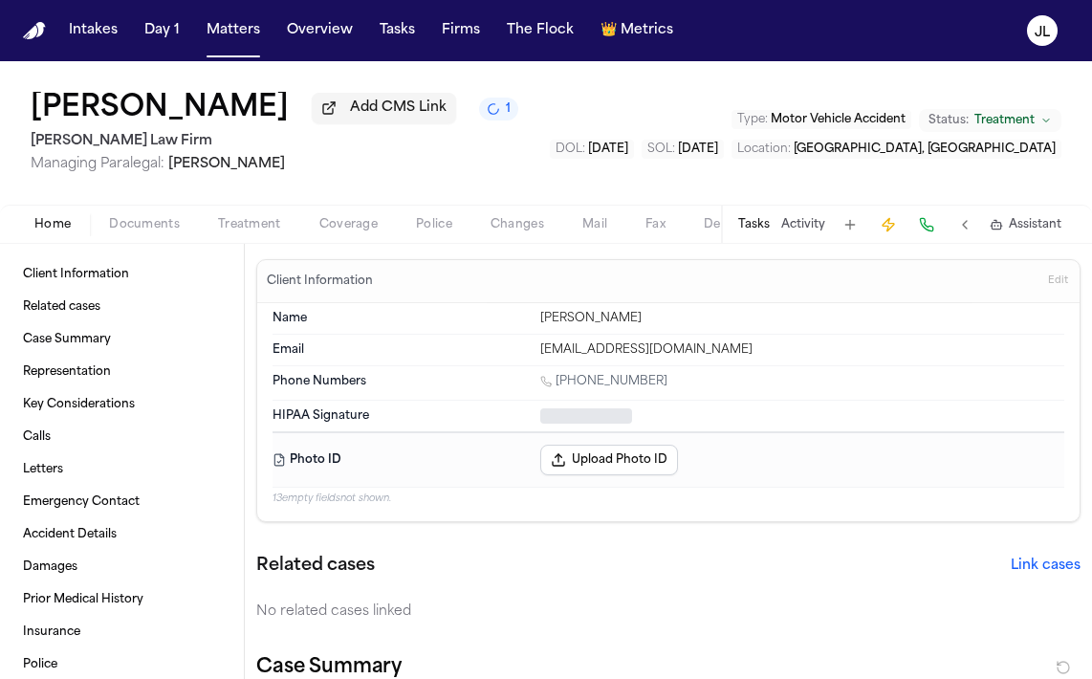
type textarea "*"
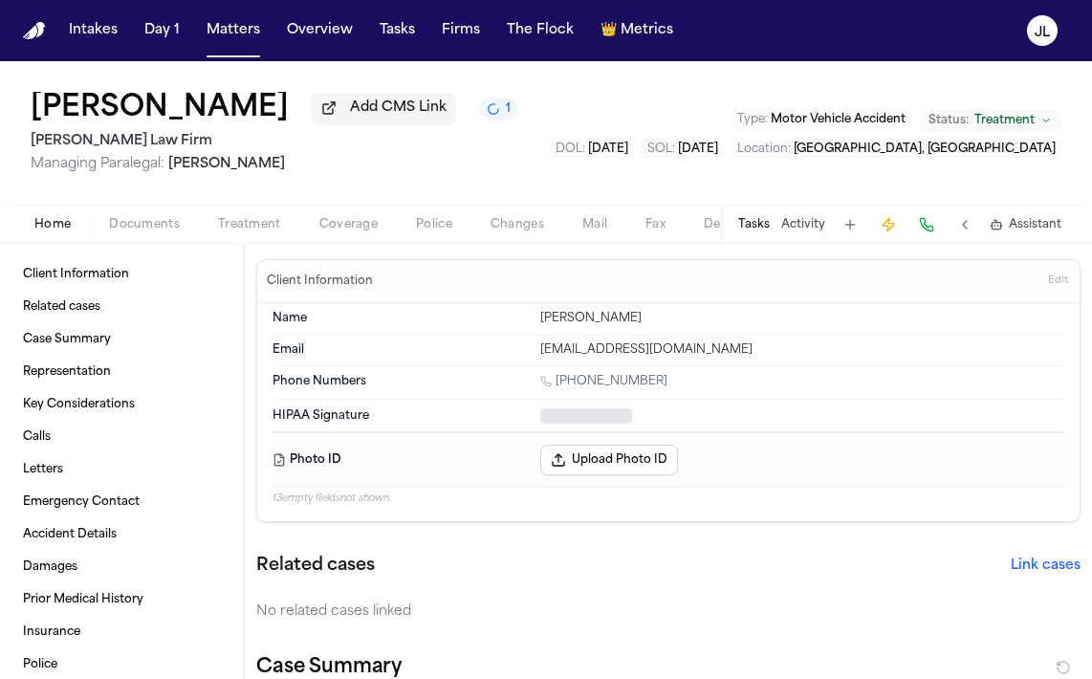
type textarea "*"
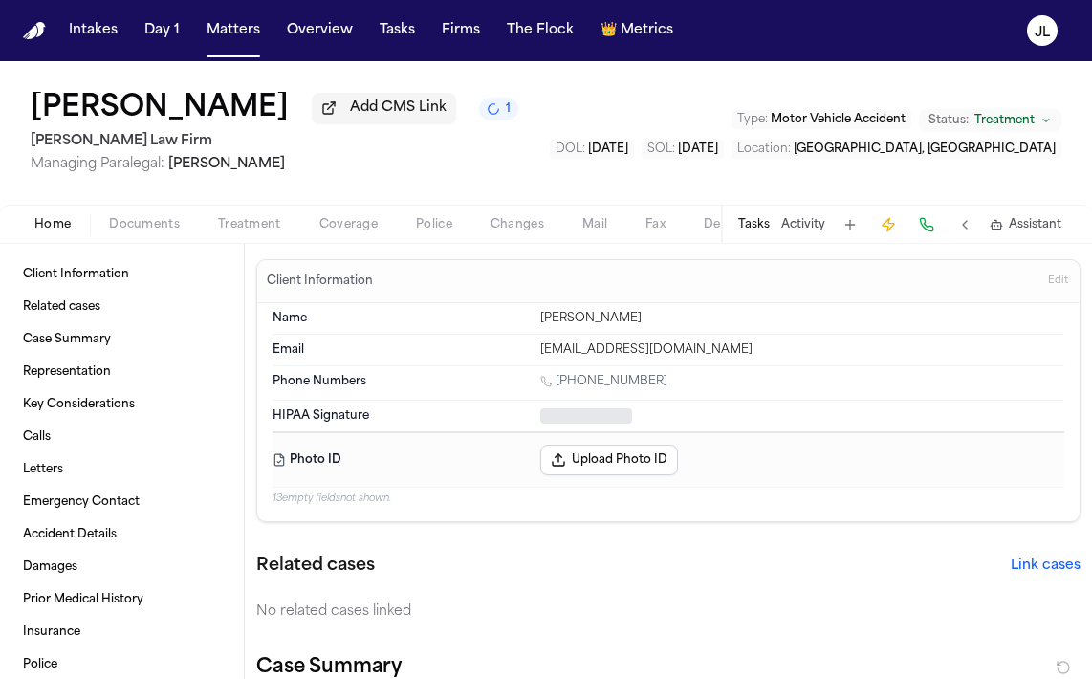
type textarea "*"
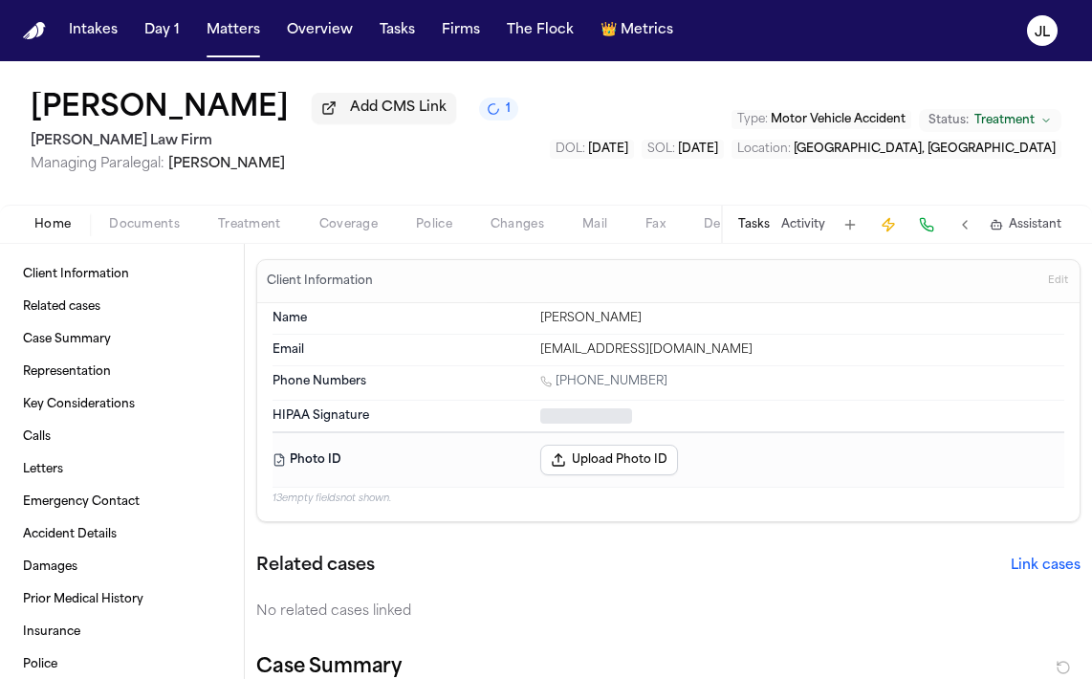
type textarea "*"
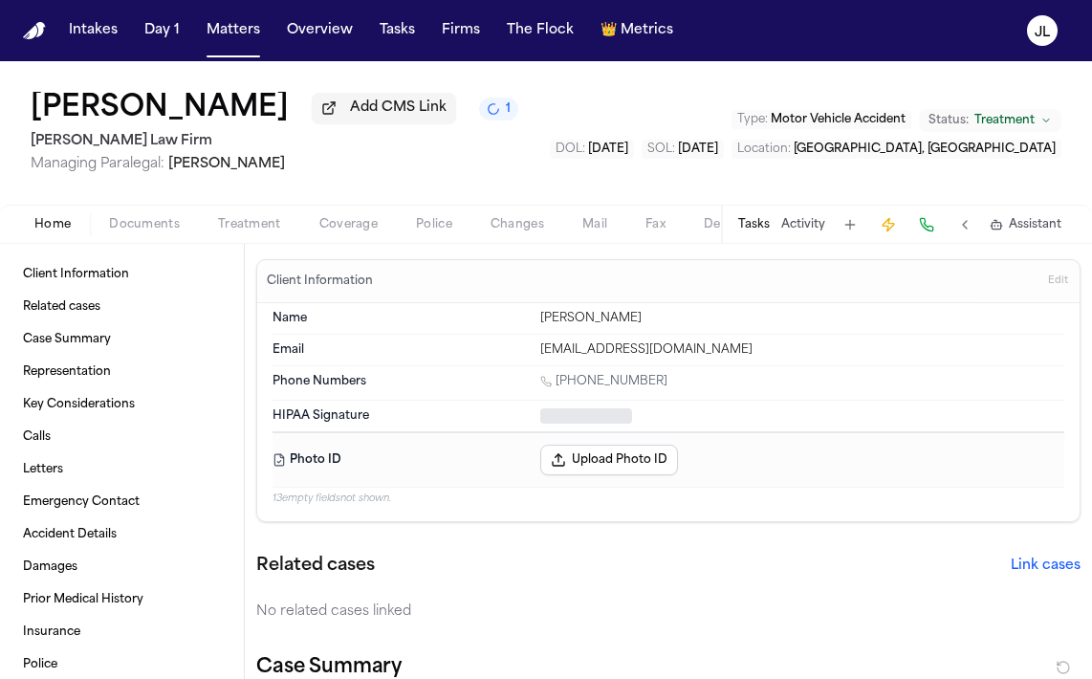
type textarea "*"
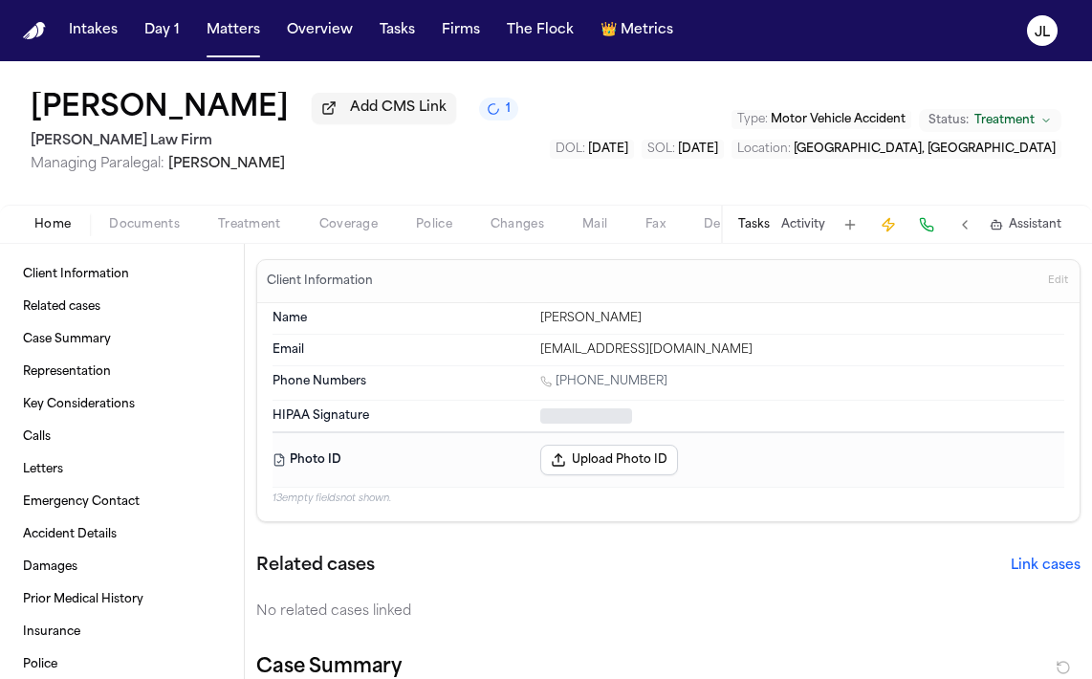
type textarea "*"
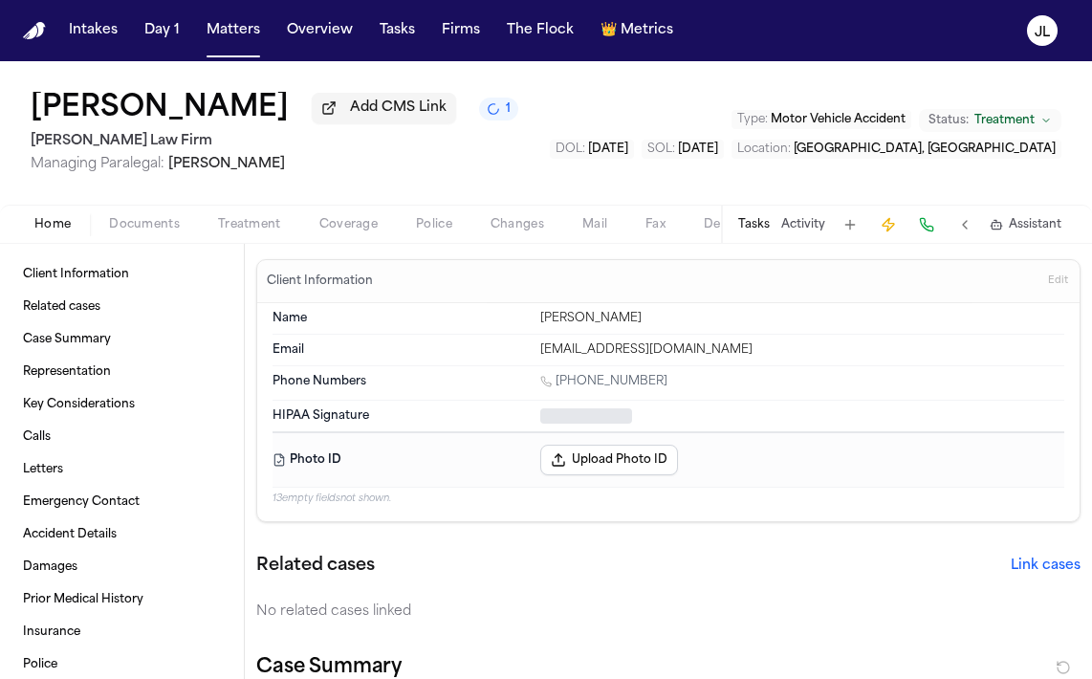
type textarea "*"
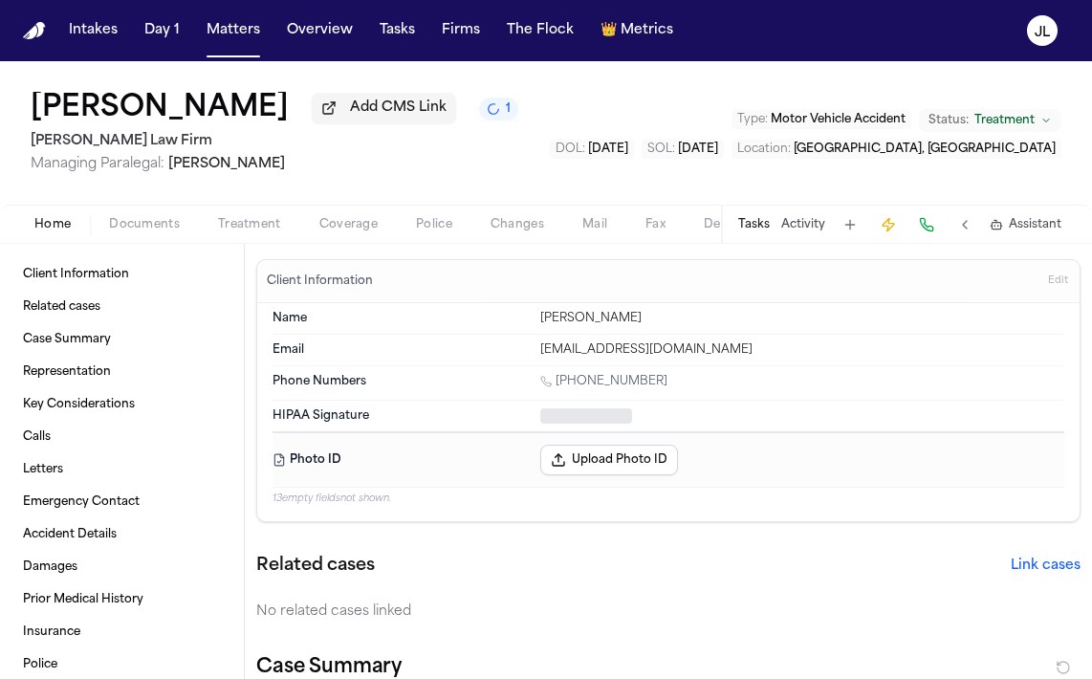
type textarea "*"
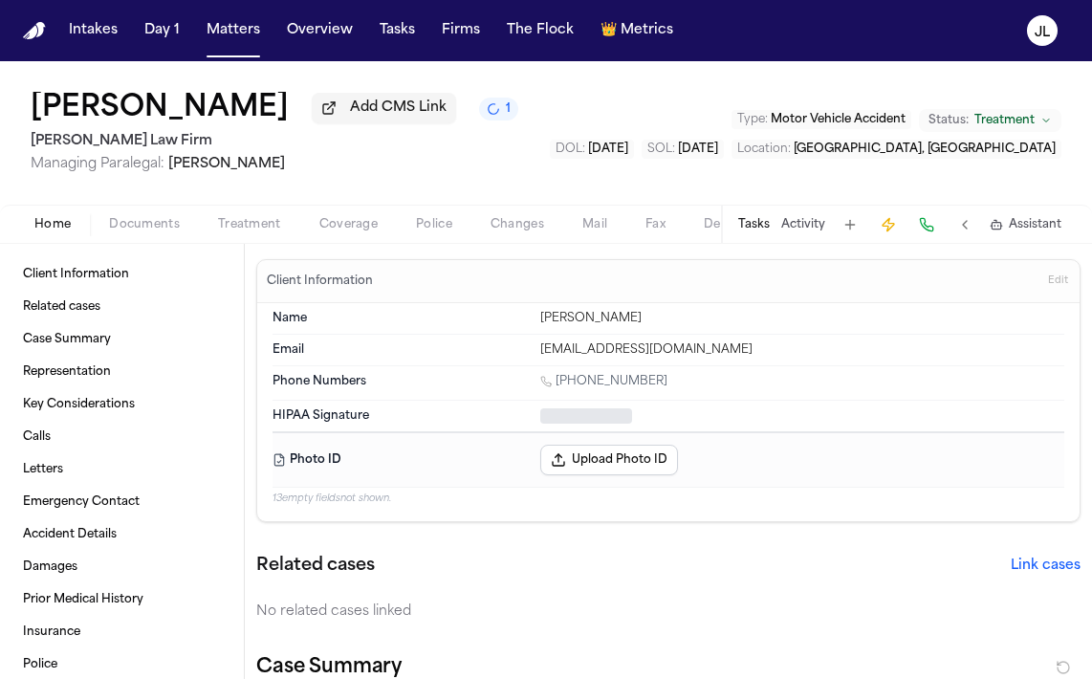
type textarea "*"
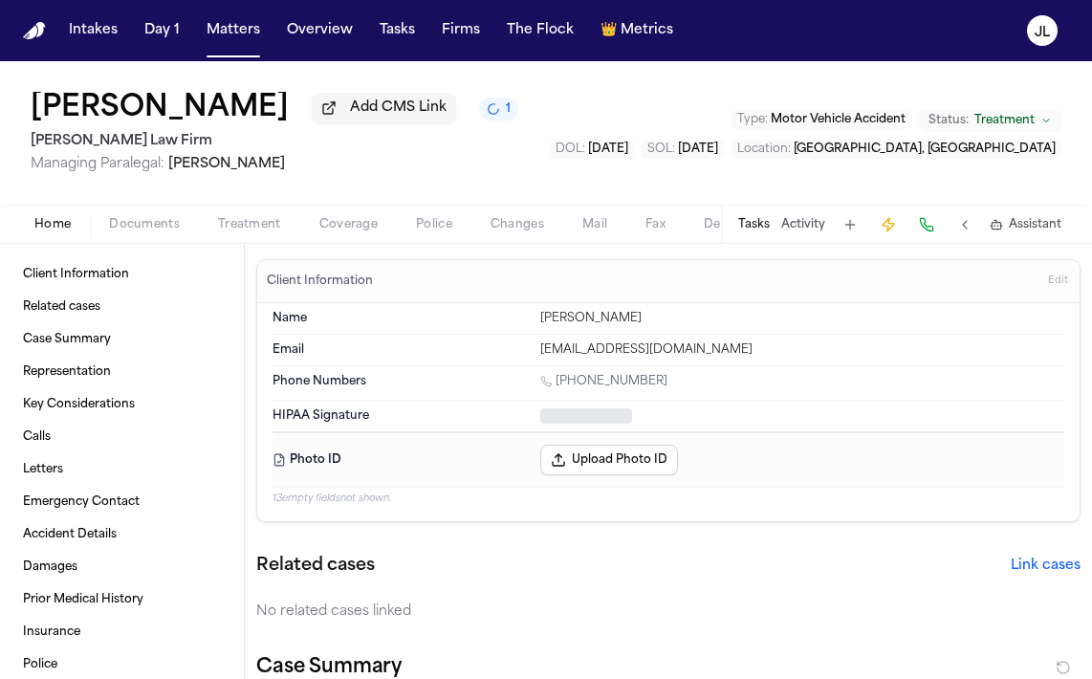
type textarea "*"
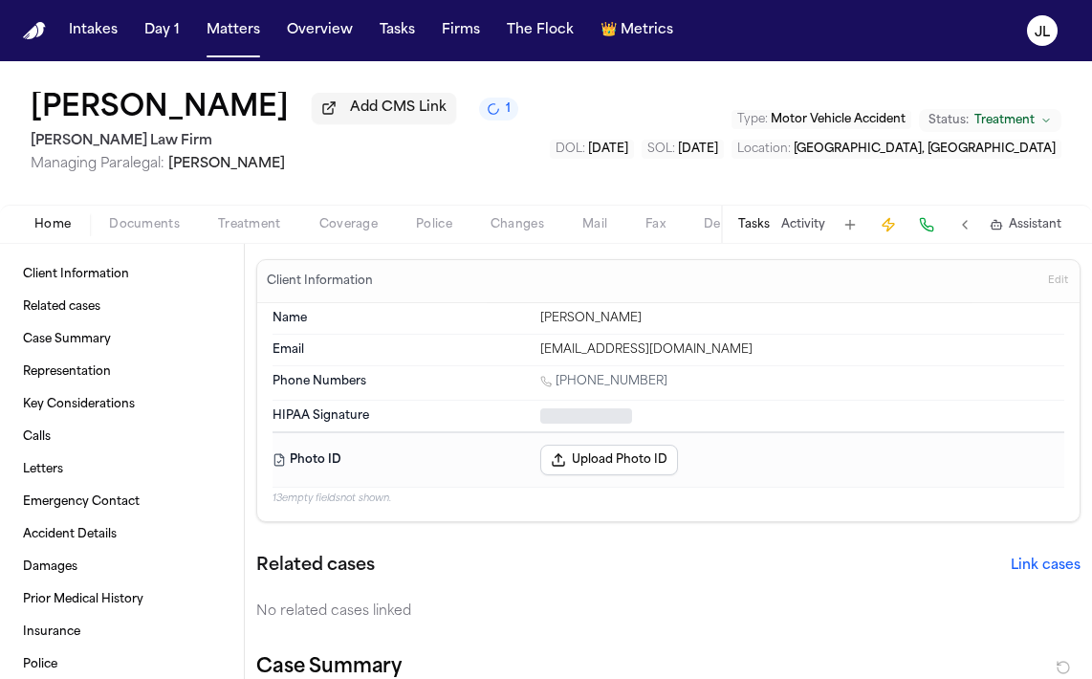
type textarea "*"
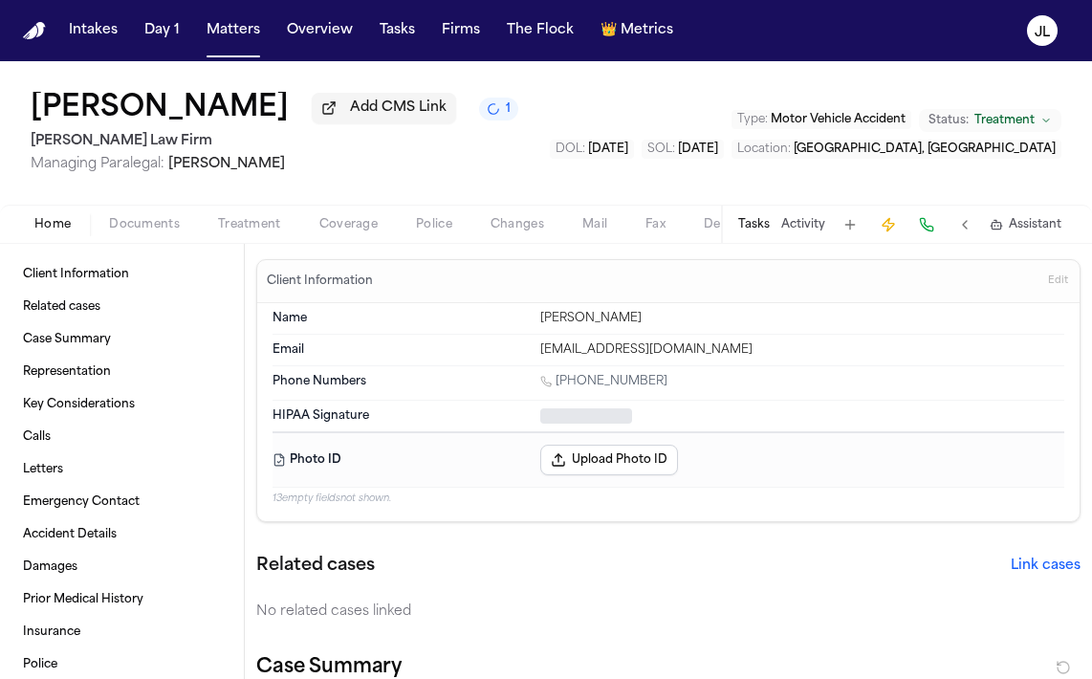
type textarea "*"
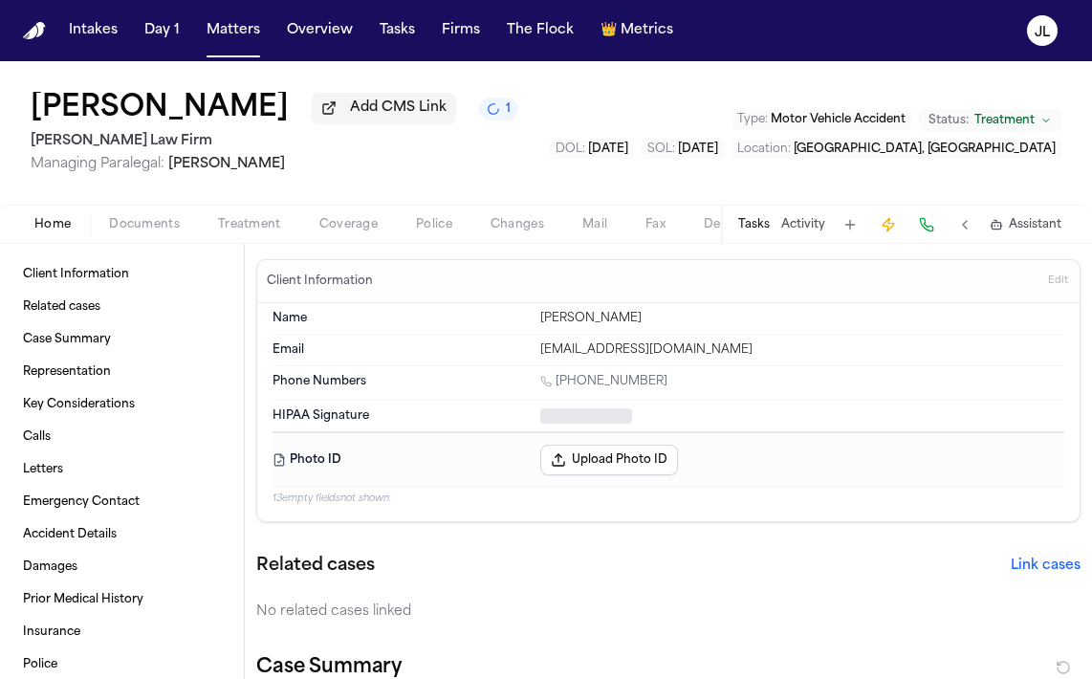
type textarea "*"
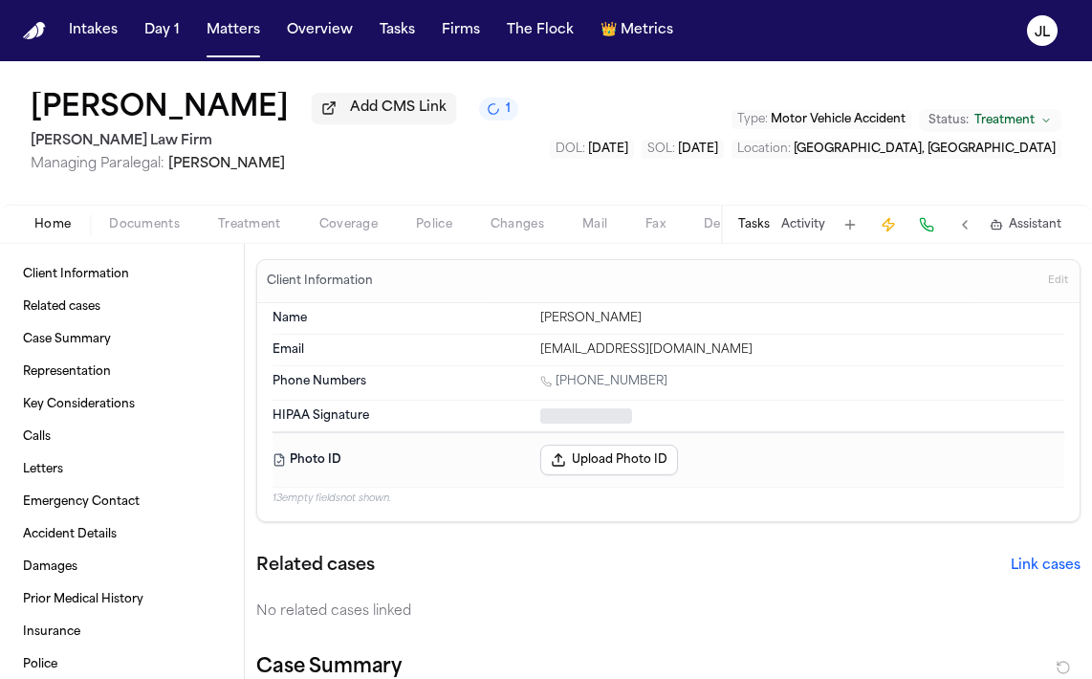
type textarea "*"
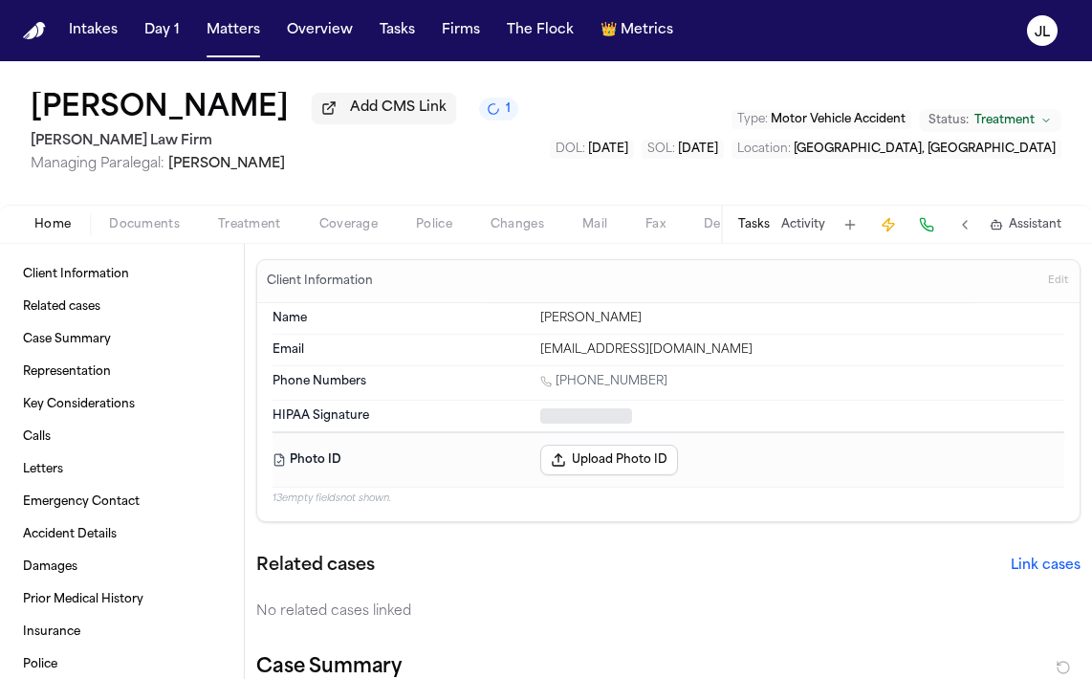
type textarea "*"
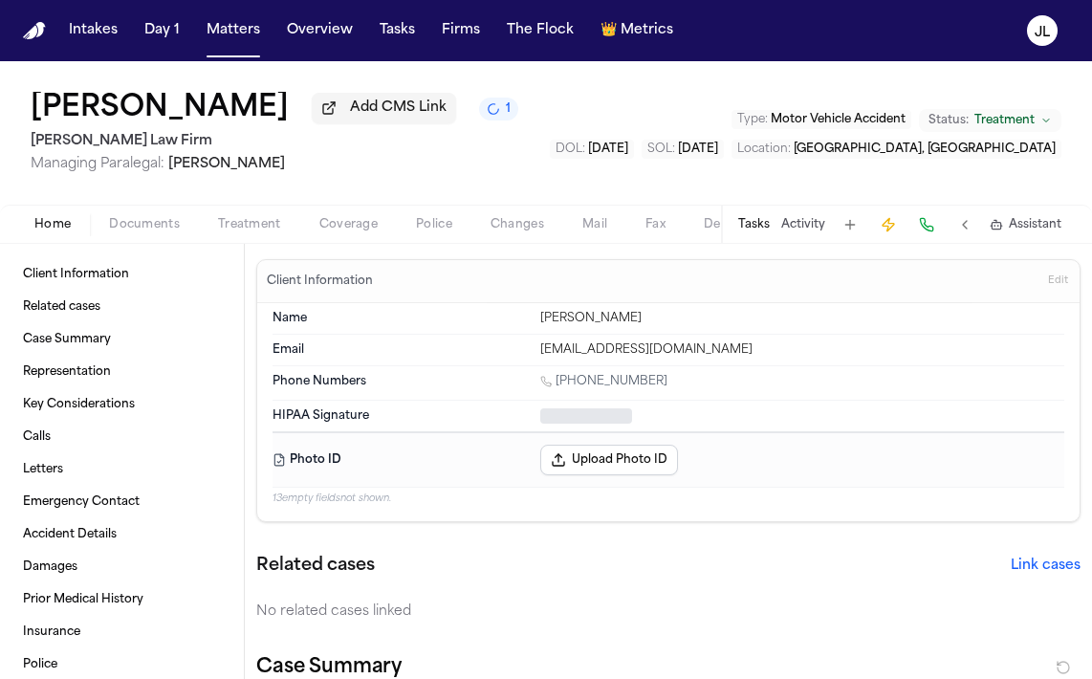
type textarea "*"
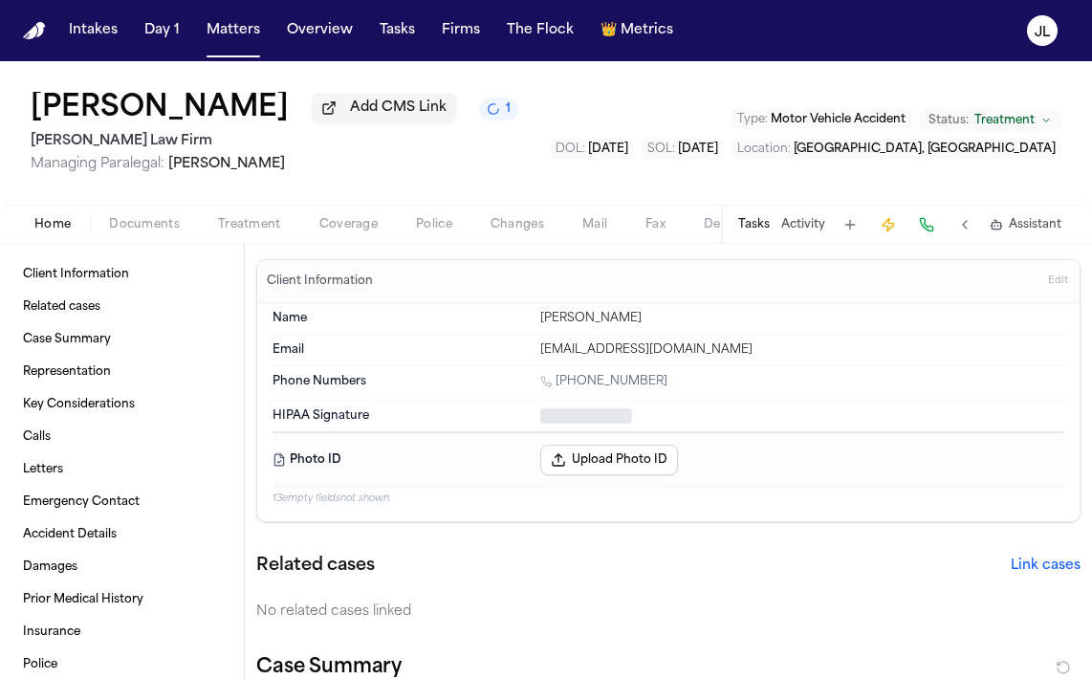
type textarea "*"
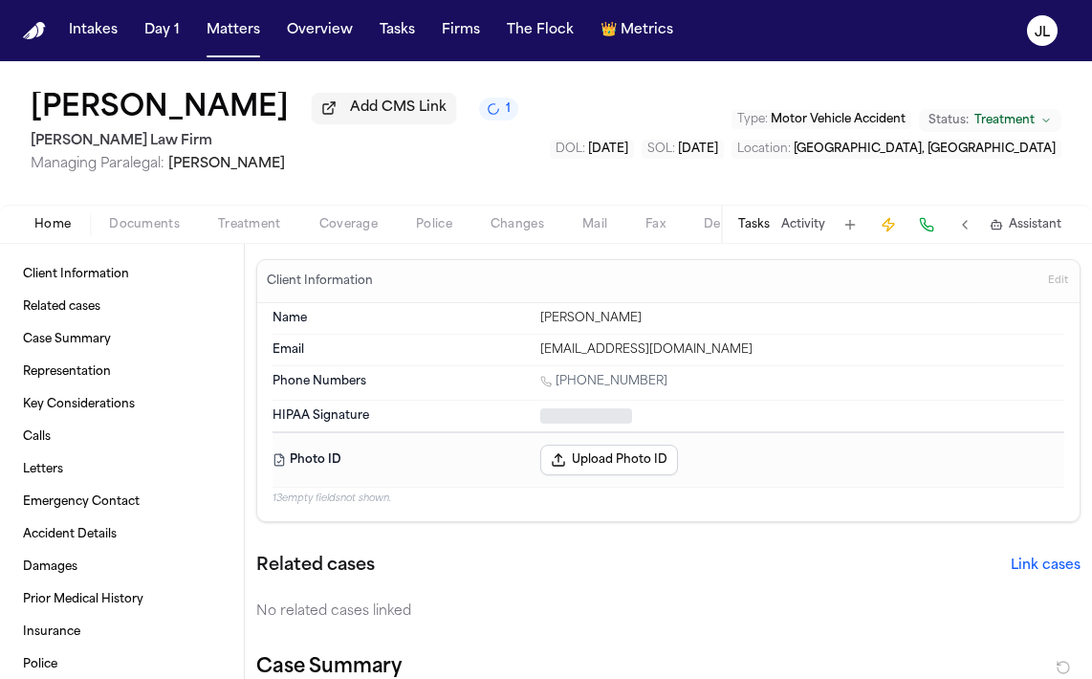
type textarea "*"
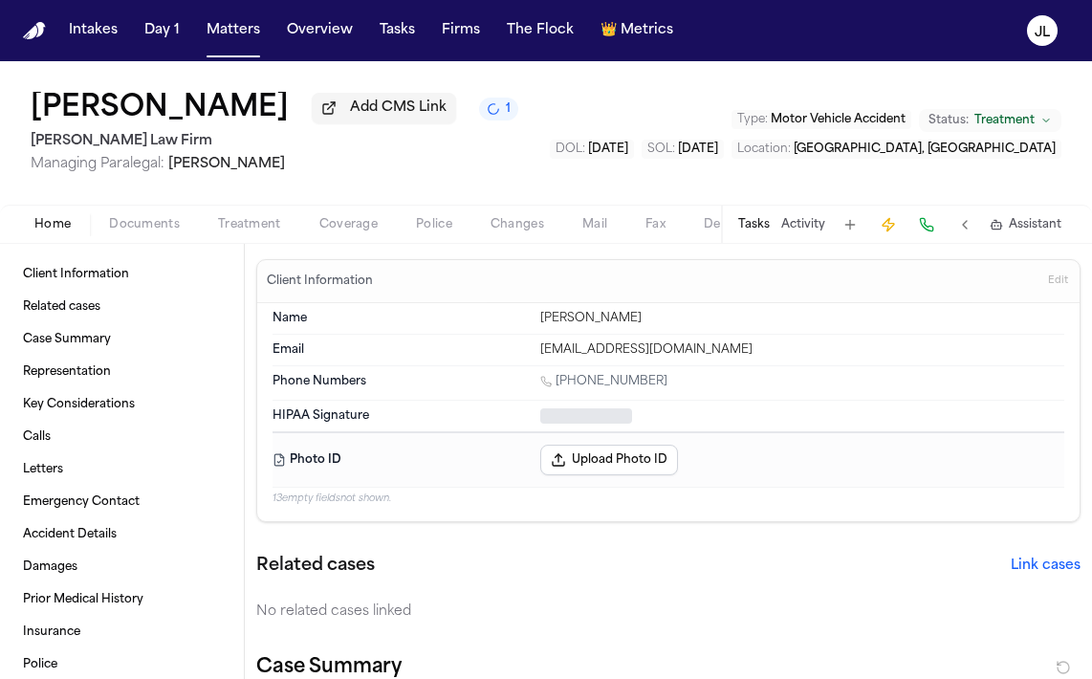
type textarea "*"
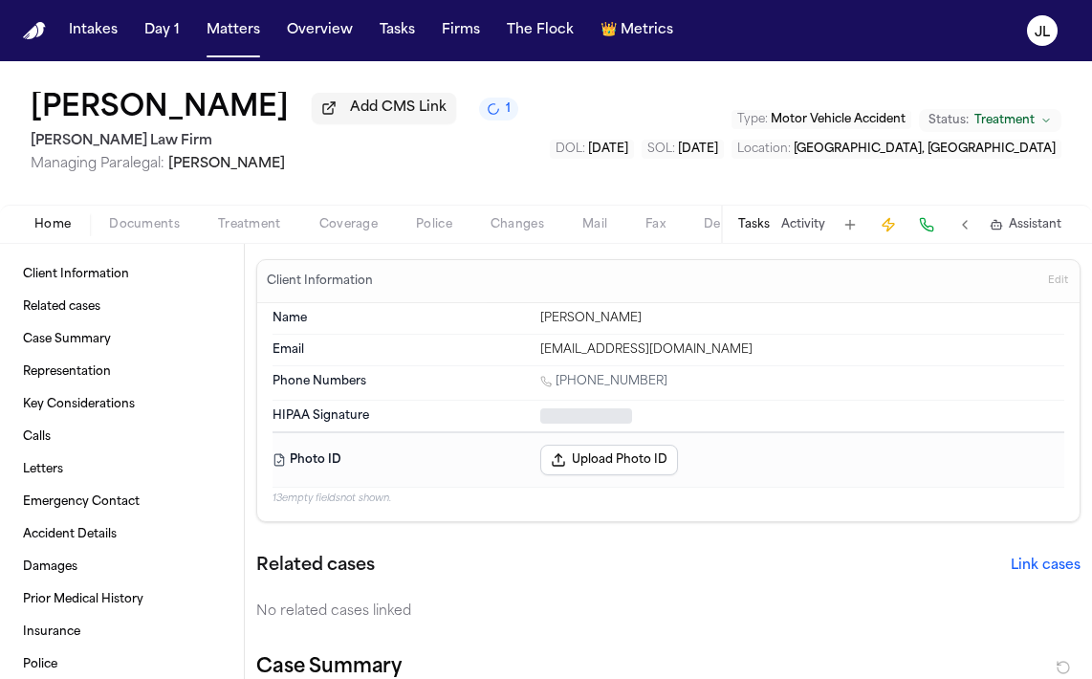
type textarea "*"
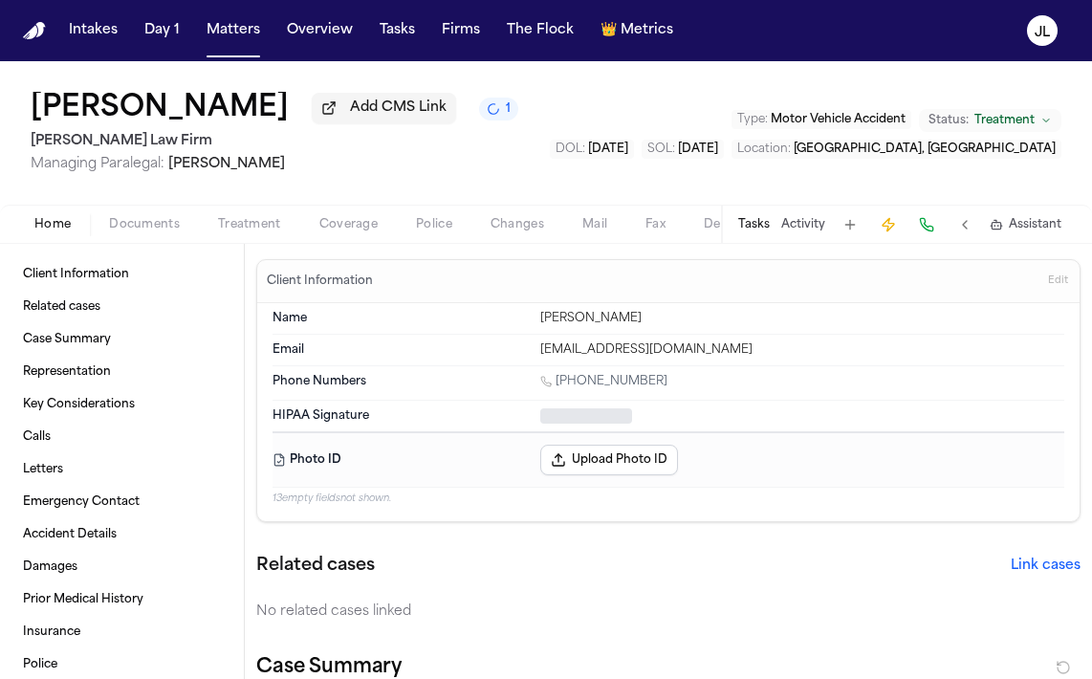
type textarea "*"
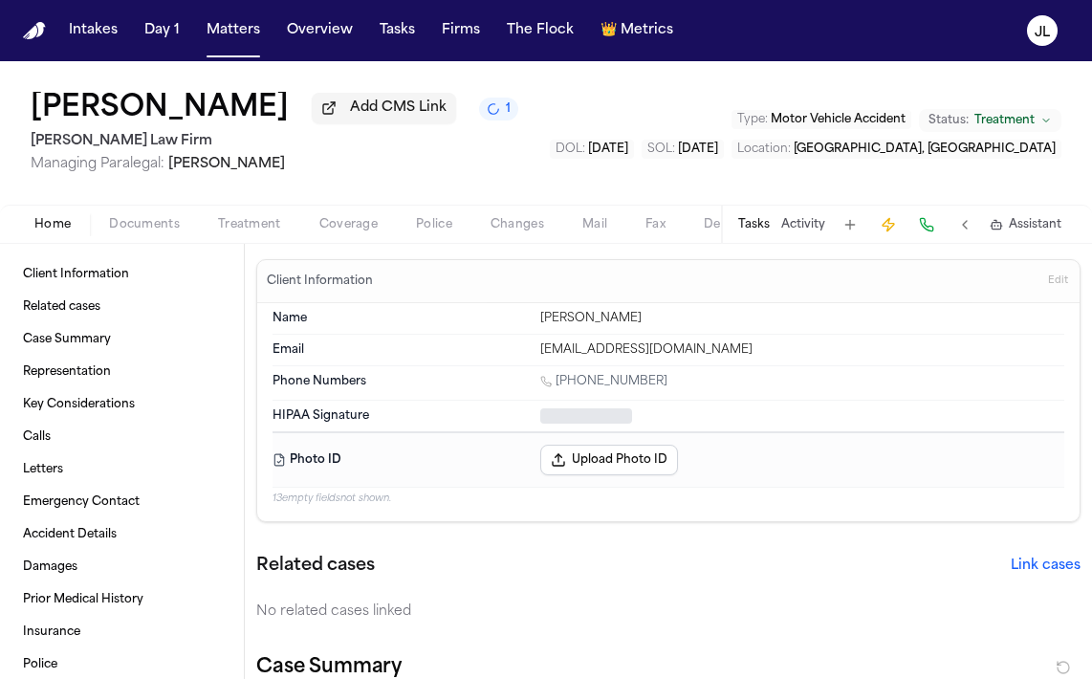
type textarea "*"
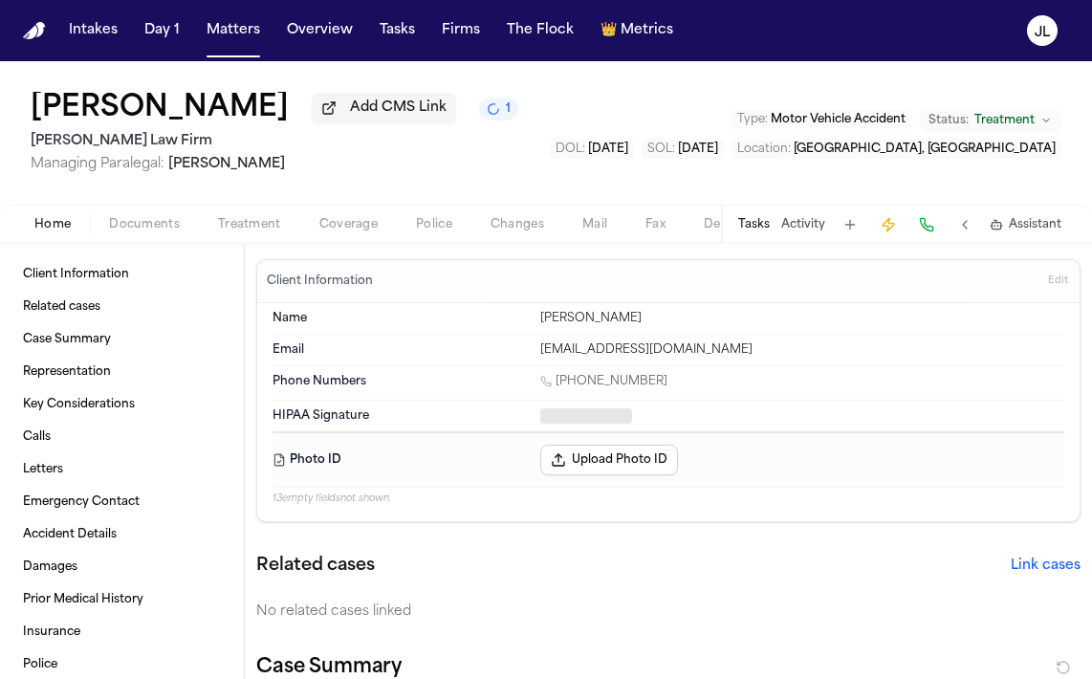
type textarea "*"
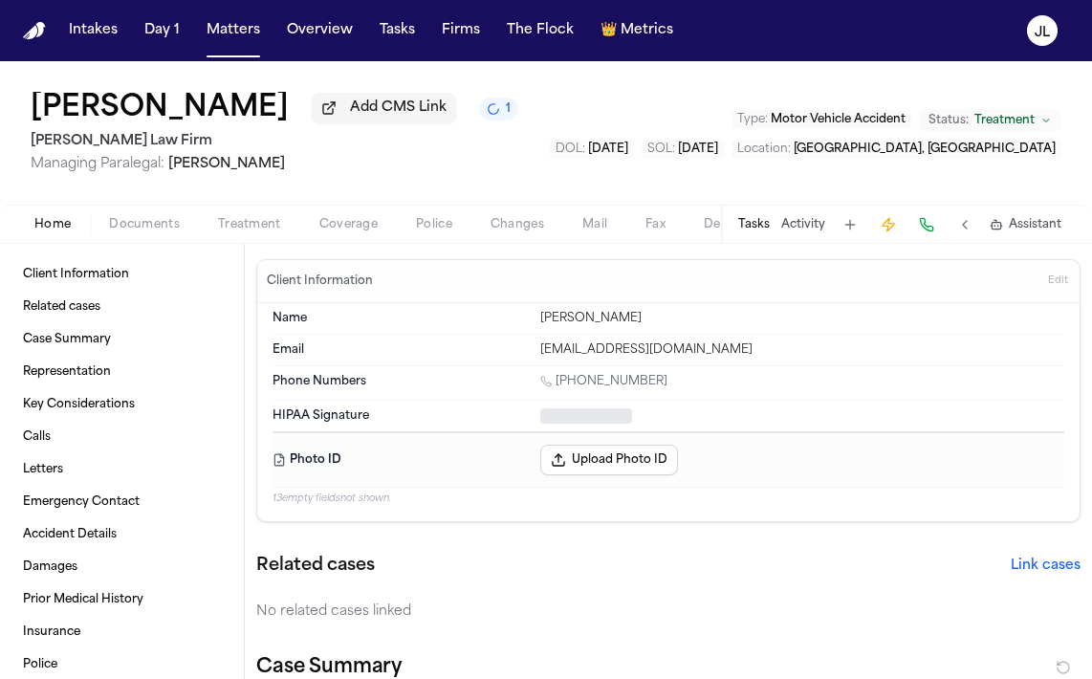
type textarea "*"
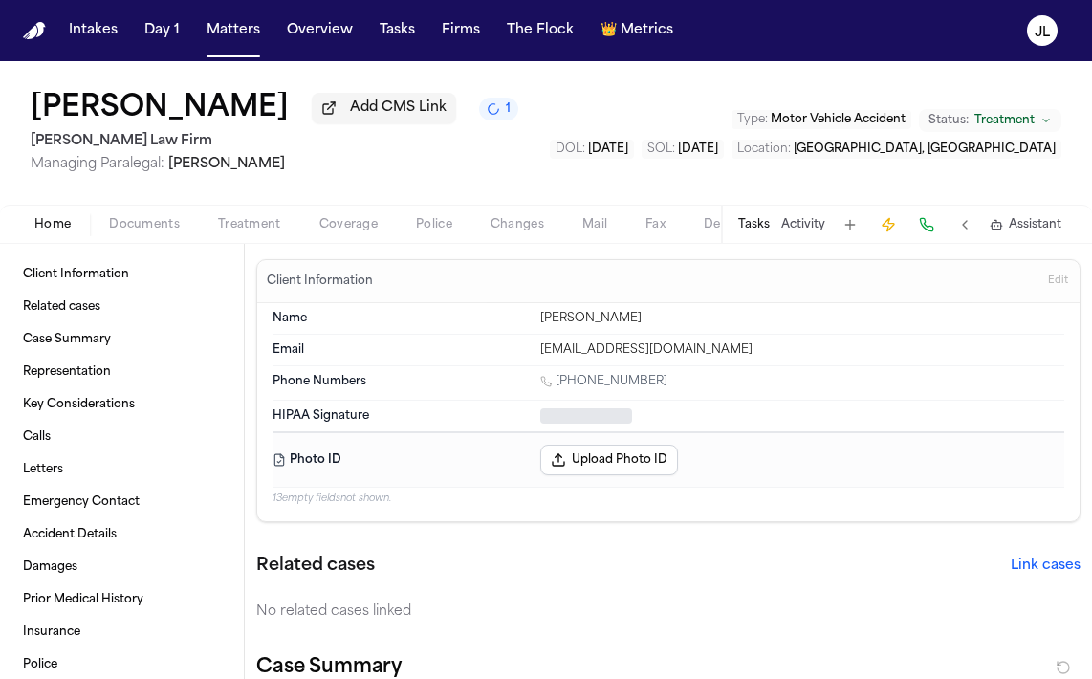
type textarea "*"
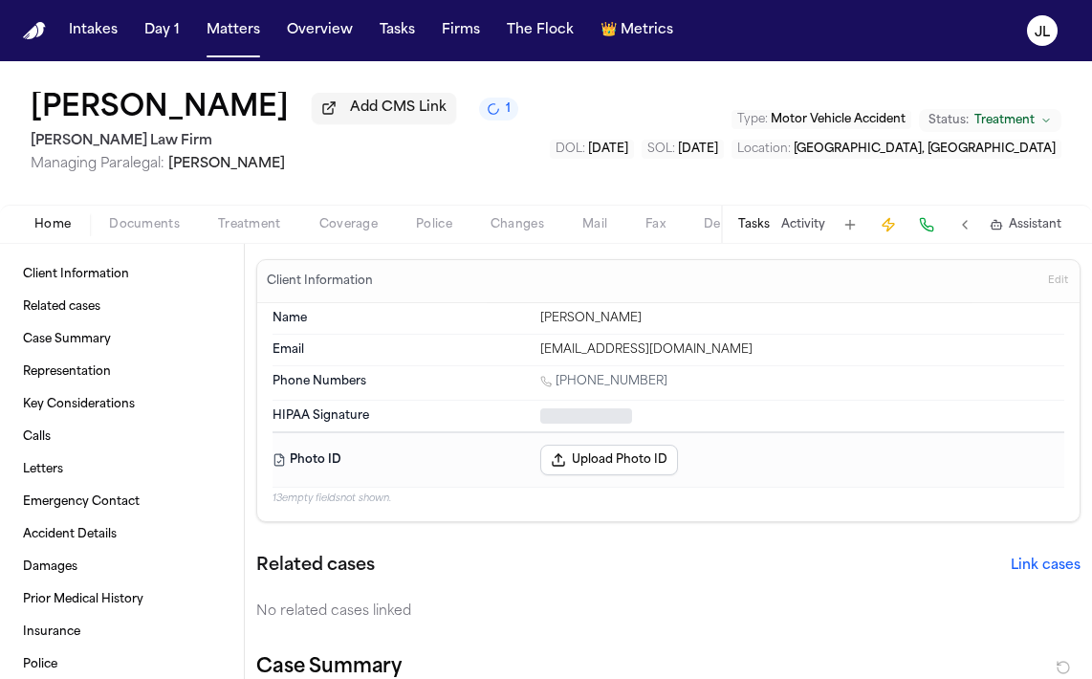
type textarea "*"
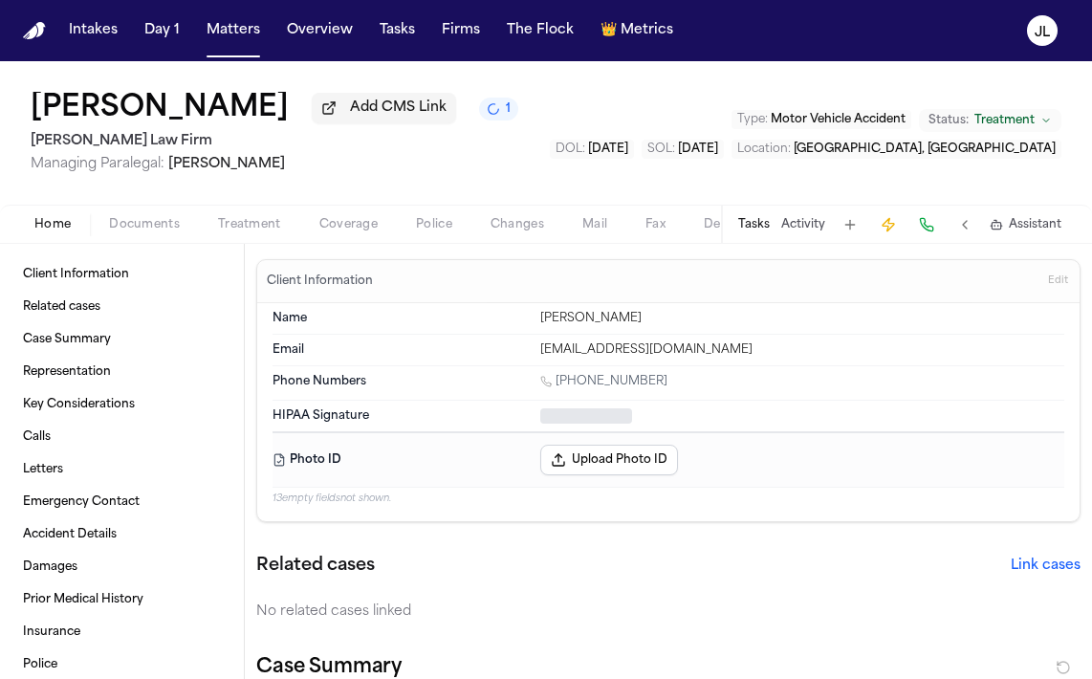
type textarea "*"
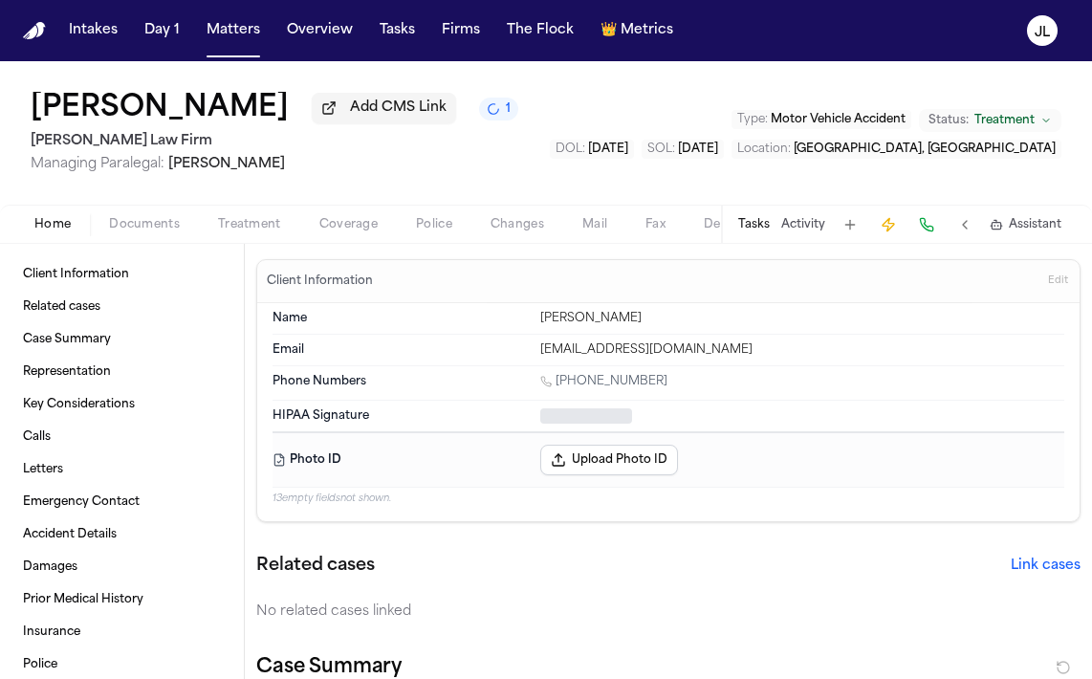
type textarea "*"
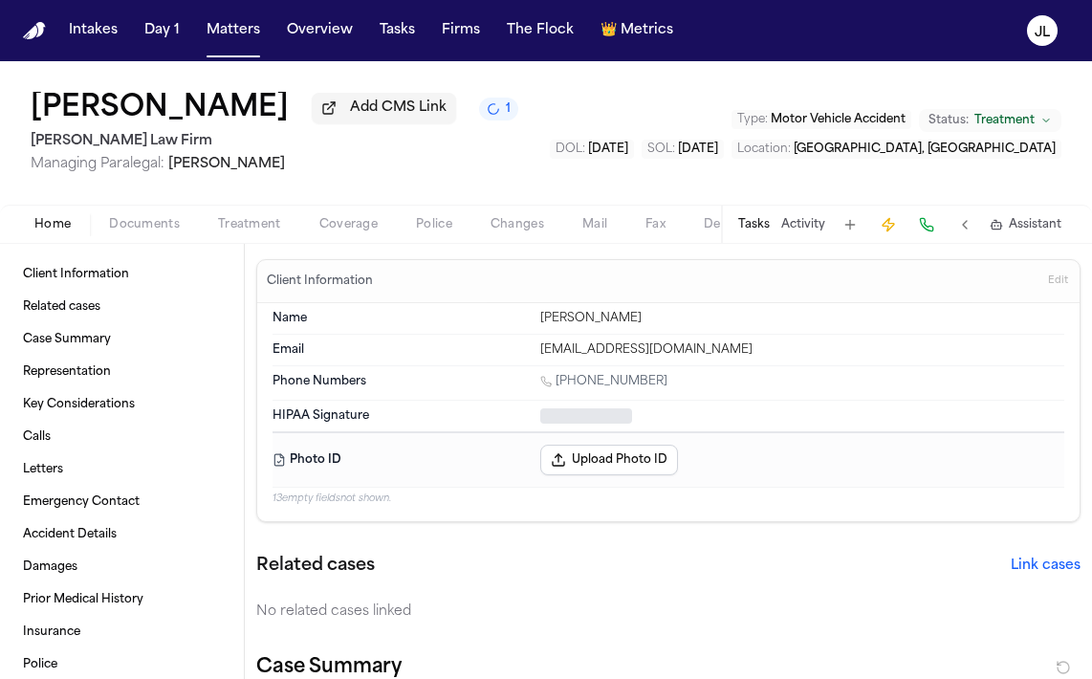
type textarea "*"
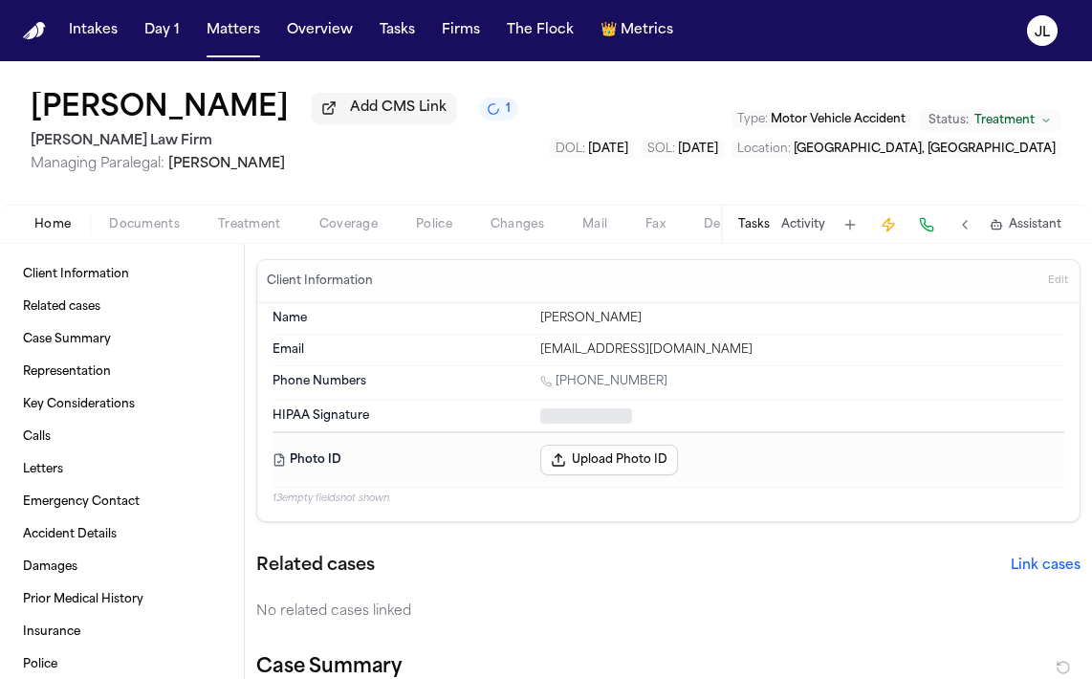
type textarea "*"
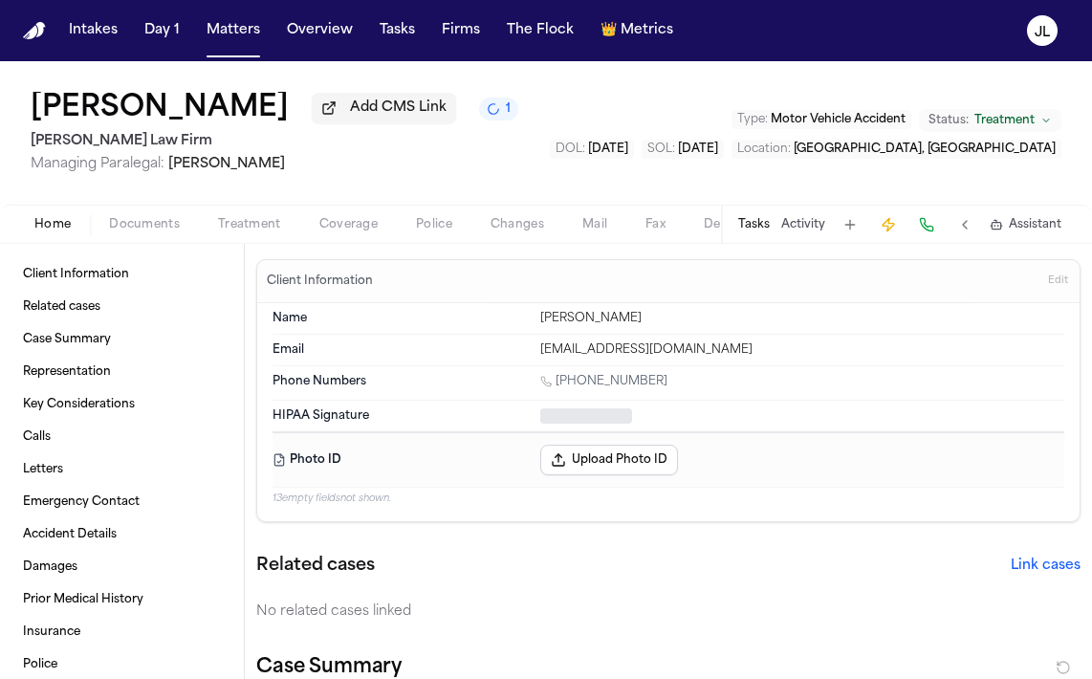
type textarea "*"
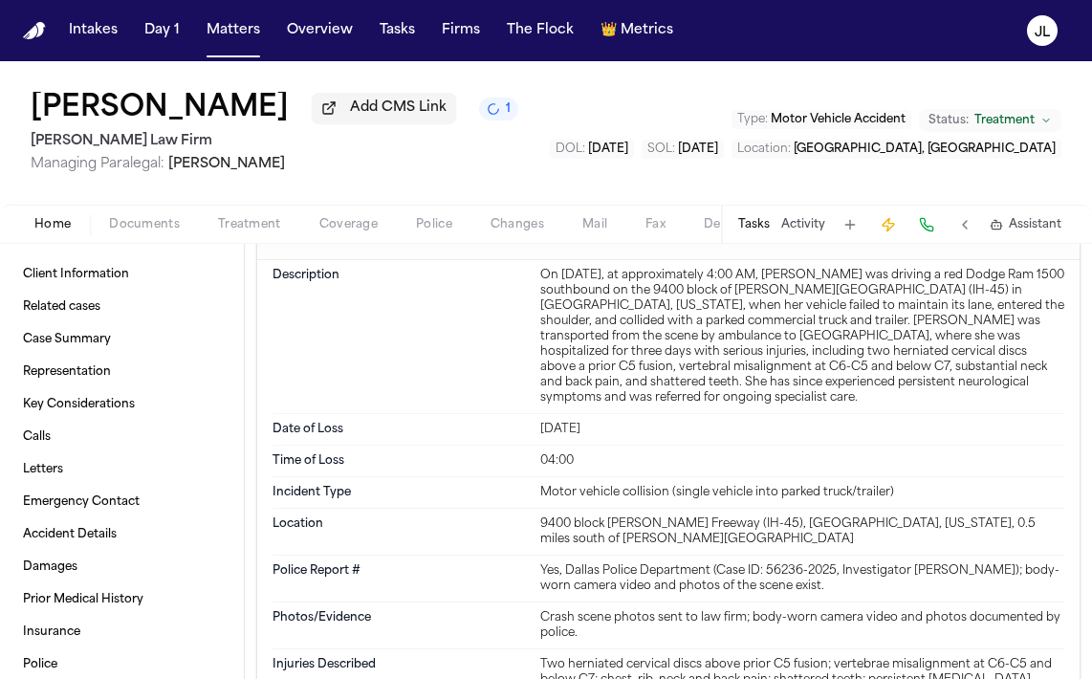
scroll to position [4994, 0]
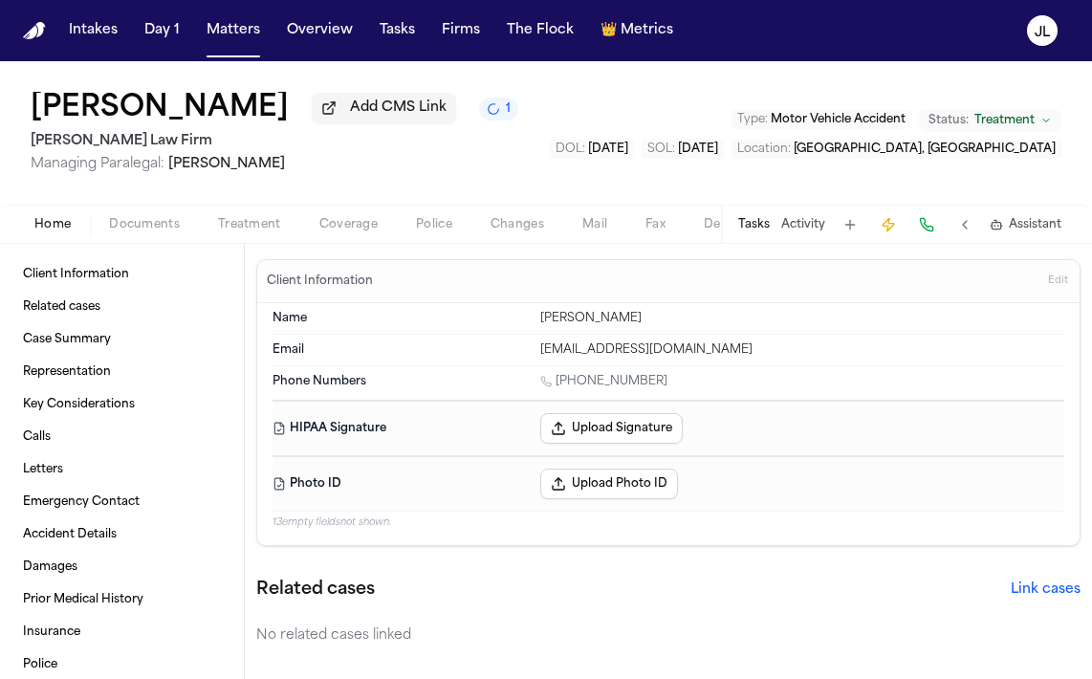
click at [355, 227] on span "Coverage" at bounding box center [349, 224] width 58 height 15
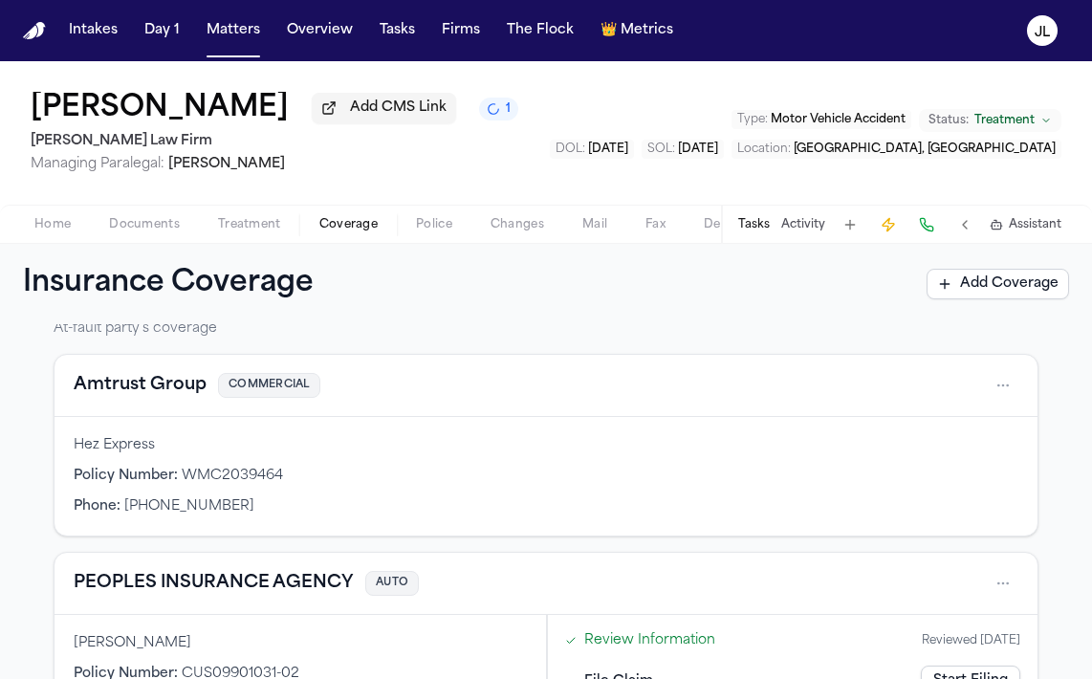
scroll to position [308, 0]
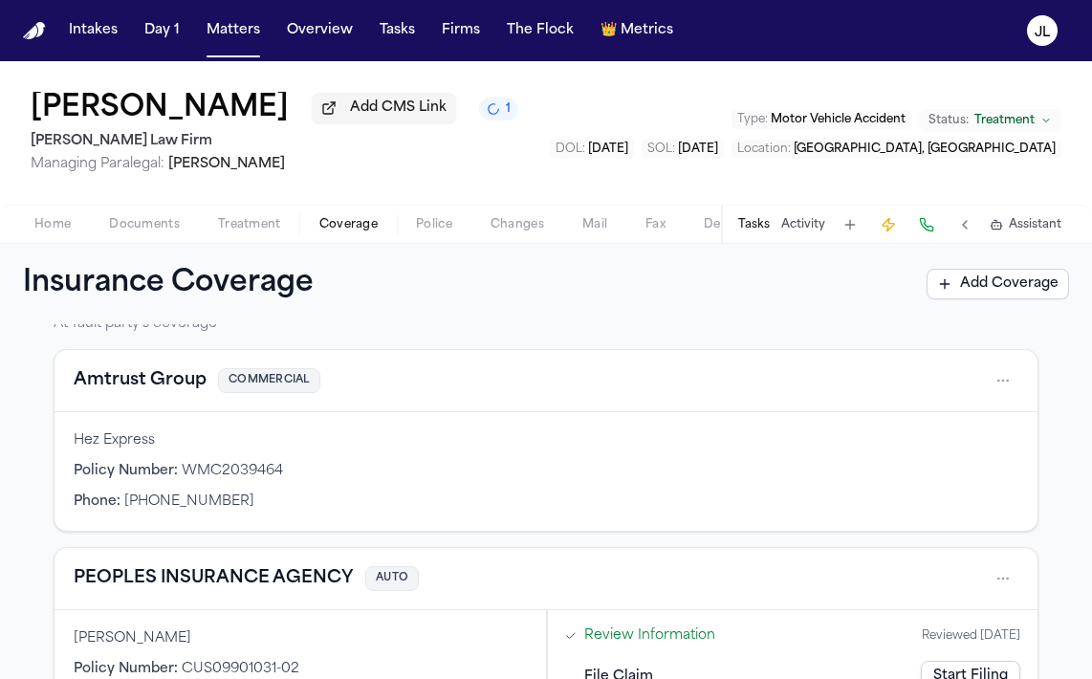
drag, startPoint x: 820, startPoint y: 158, endPoint x: 743, endPoint y: 157, distance: 76.5
click at [743, 157] on div "DOL : [DATE] SOL : [DATE] Location : [GEOGRAPHIC_DATA], [GEOGRAPHIC_DATA]" at bounding box center [806, 149] width 512 height 19
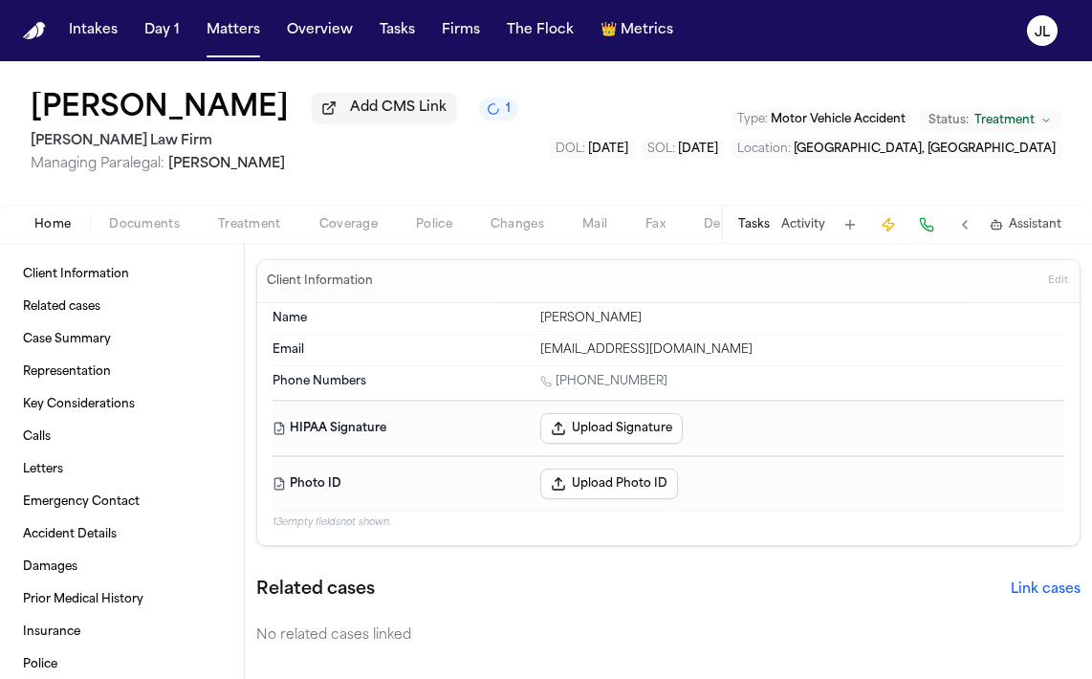
click at [60, 221] on span "Home" at bounding box center [52, 224] width 36 height 15
click at [372, 242] on div "Home Documents Treatment Coverage Police Changes Mail Fax Demand Workspaces Art…" at bounding box center [546, 224] width 1092 height 38
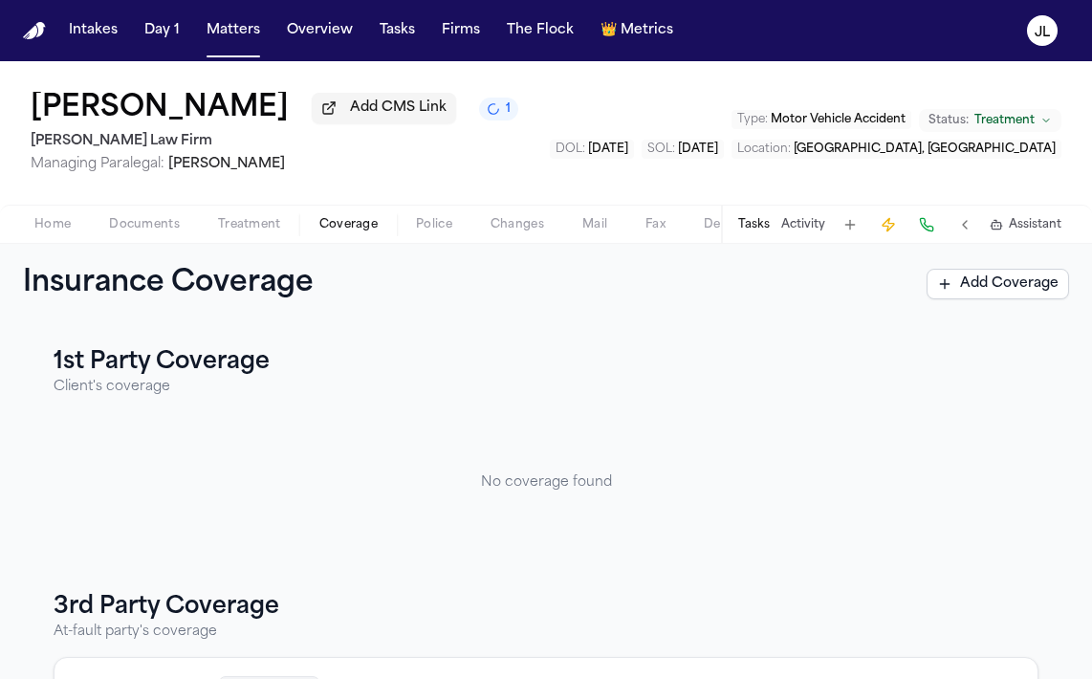
click at [372, 232] on span "Coverage" at bounding box center [349, 224] width 58 height 15
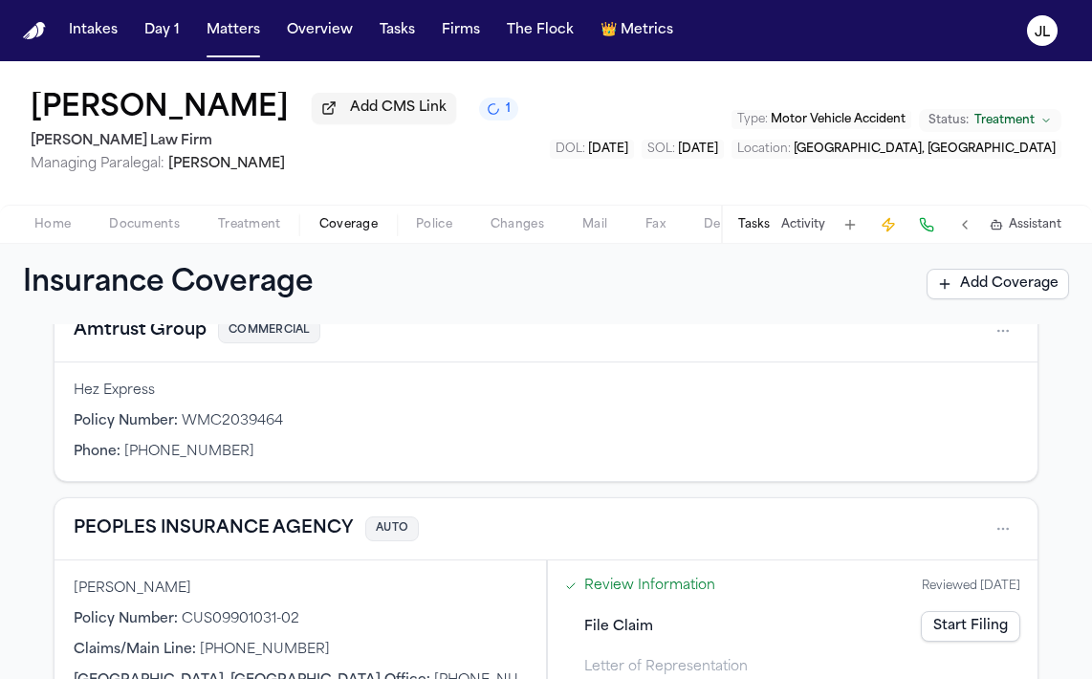
scroll to position [238, 0]
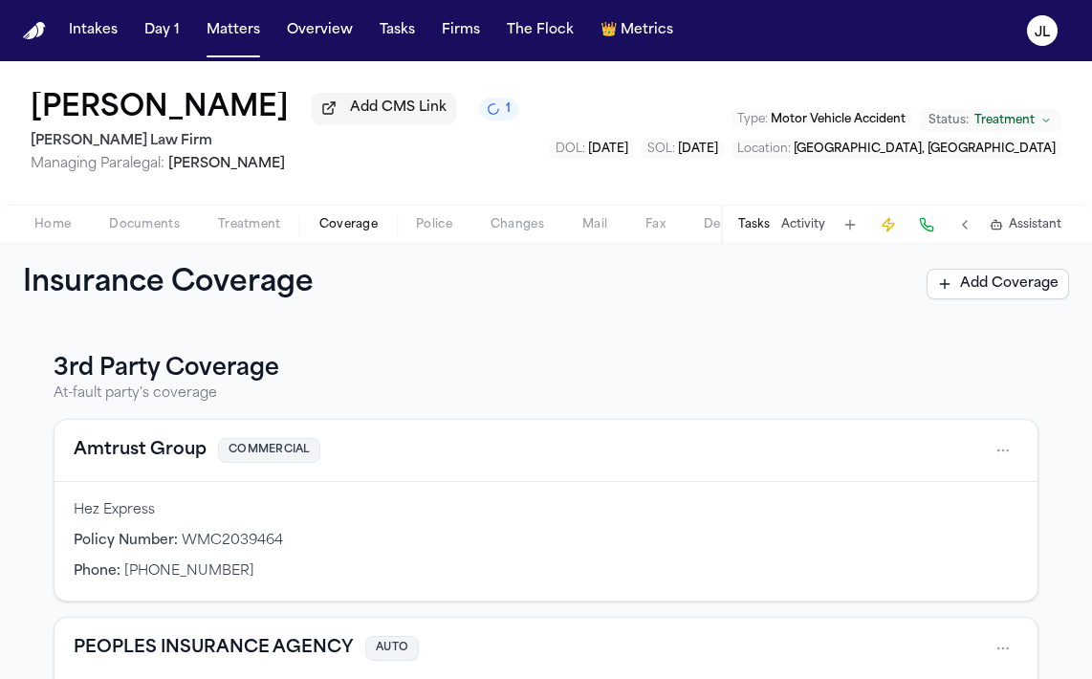
click at [164, 456] on button "Amtrust Group" at bounding box center [140, 450] width 133 height 27
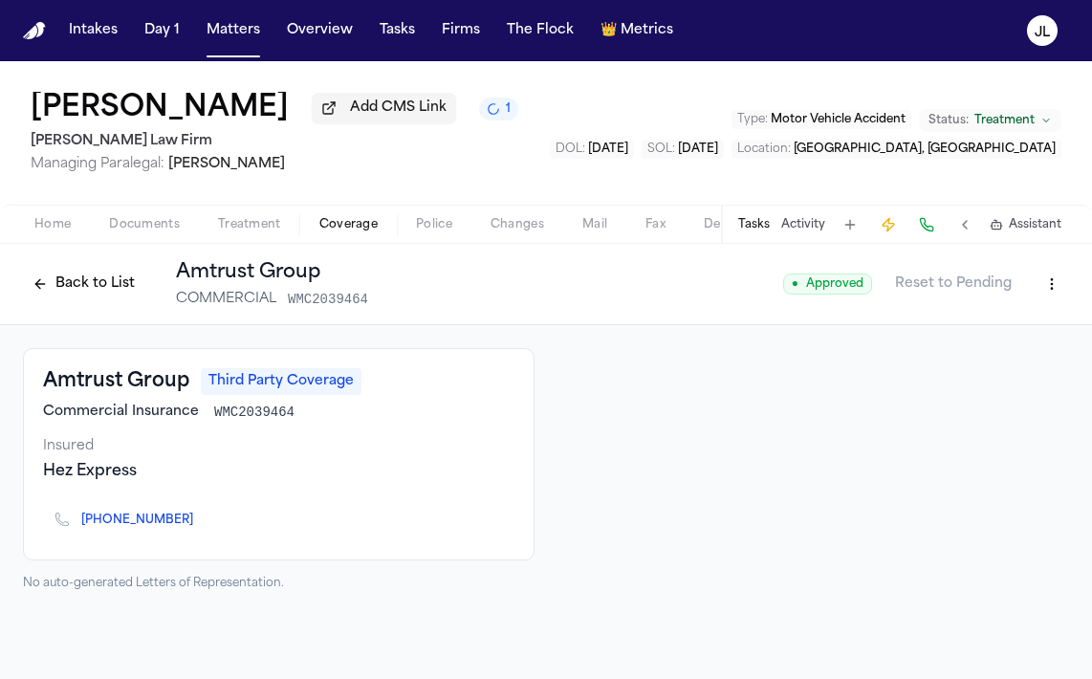
click at [47, 248] on div "Back to List Amtrust Group COMMERCIAL WMC2039464 ● Approved Reset to Pending" at bounding box center [546, 284] width 1092 height 81
click at [47, 232] on span "Home" at bounding box center [52, 224] width 36 height 15
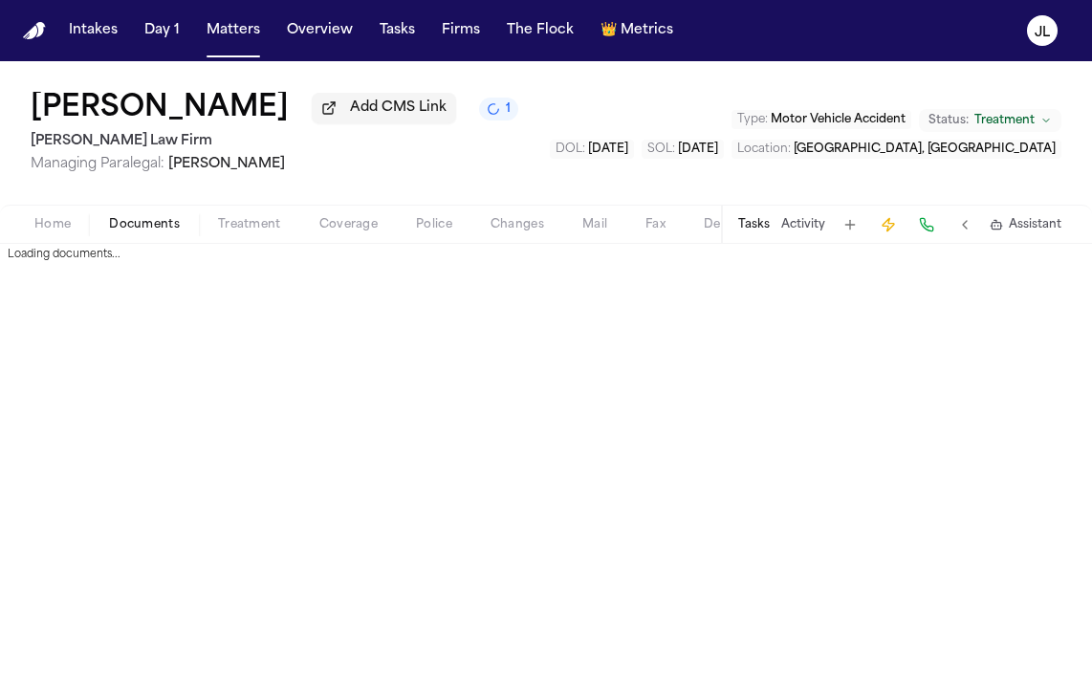
click at [124, 231] on span "Documents" at bounding box center [144, 224] width 71 height 15
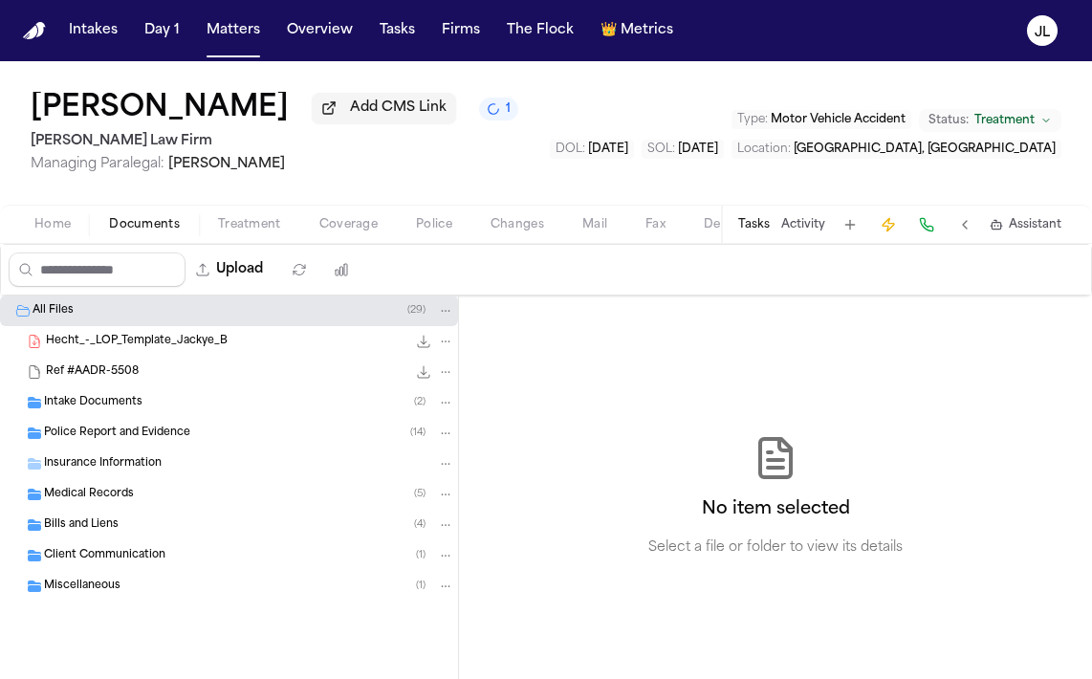
click at [131, 441] on span "Police Report and Evidence" at bounding box center [117, 434] width 146 height 16
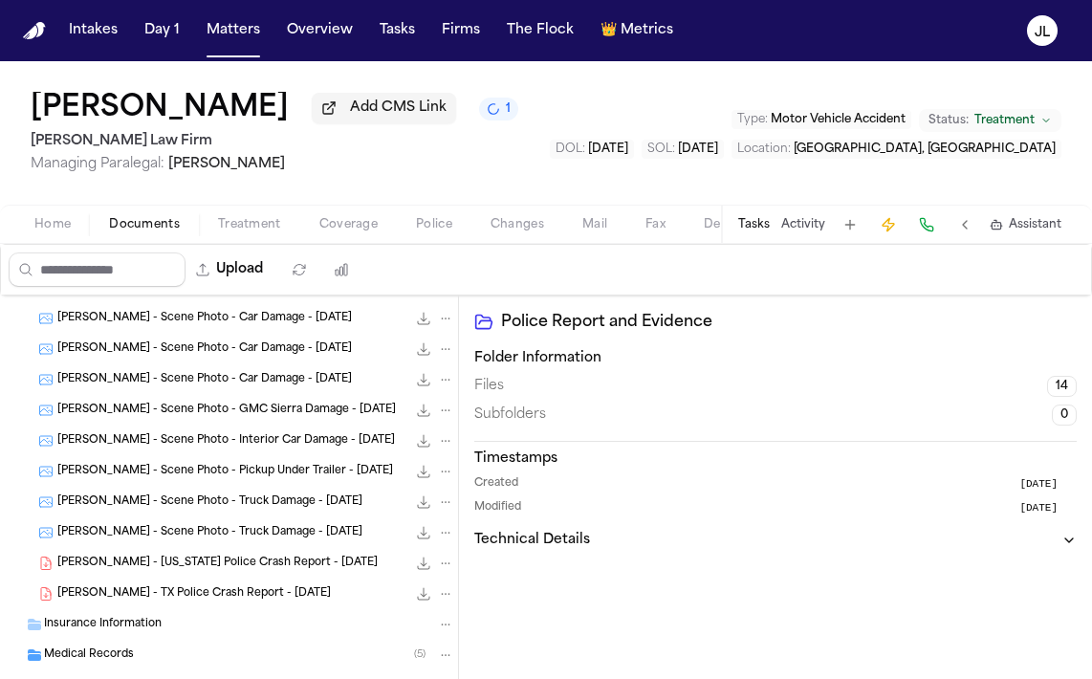
scroll to position [288, 0]
